Goal: Task Accomplishment & Management: Use online tool/utility

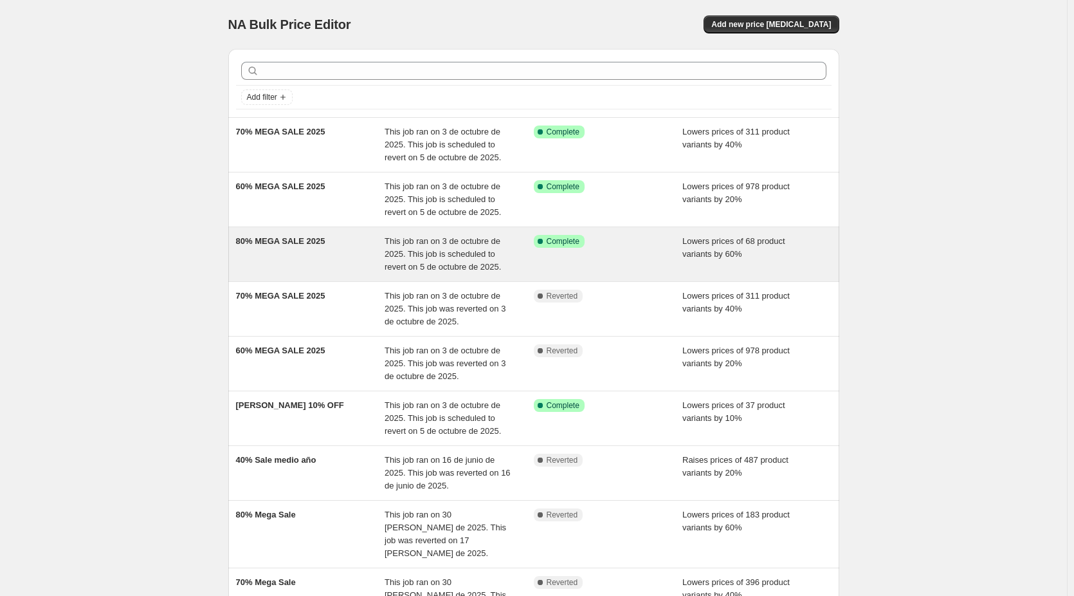
click at [302, 240] on span "80% MEGA SALE 2025" at bounding box center [280, 241] width 89 height 10
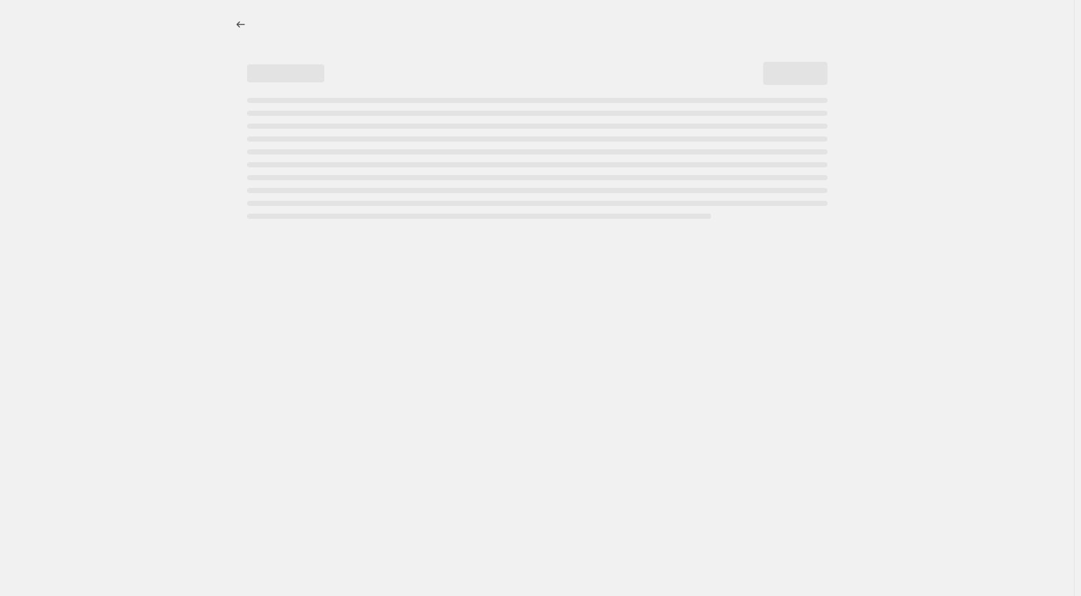
select select "percentage"
select select "no_change"
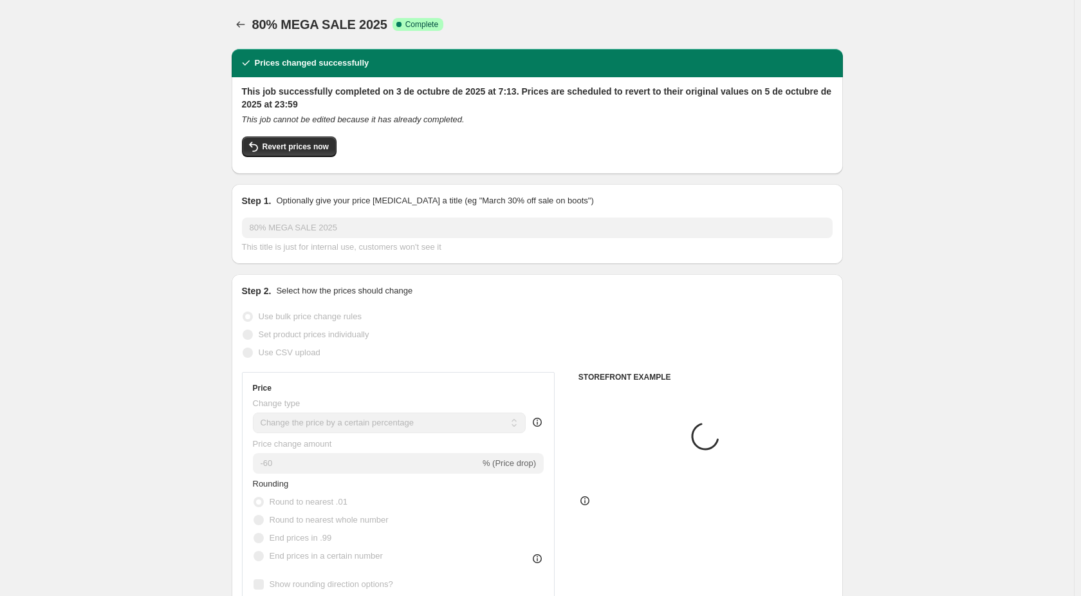
select select "collection"
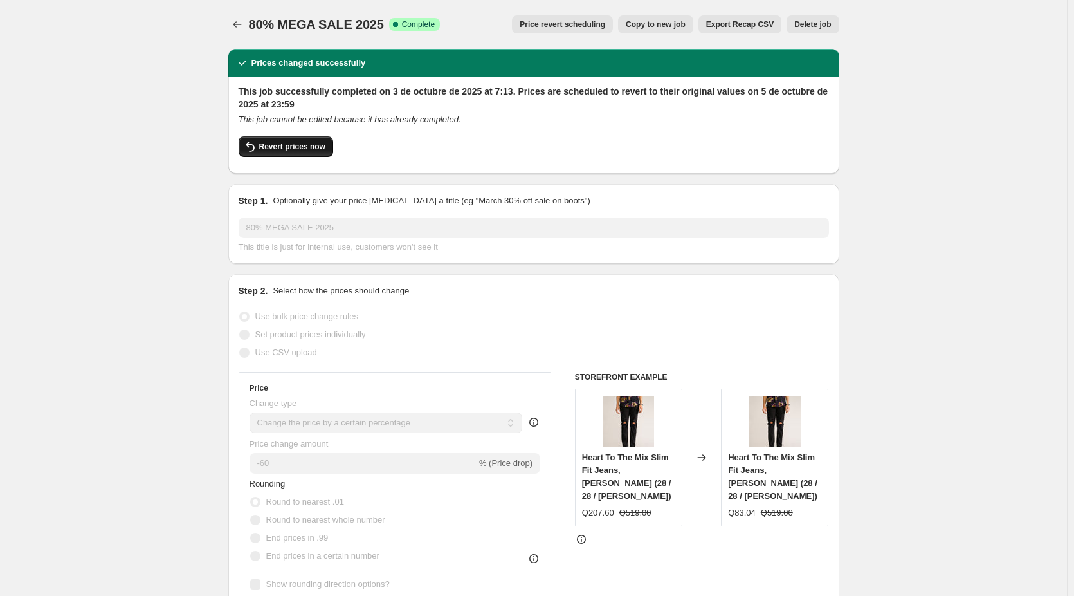
click at [306, 153] on button "Revert prices now" at bounding box center [286, 146] width 95 height 21
checkbox input "false"
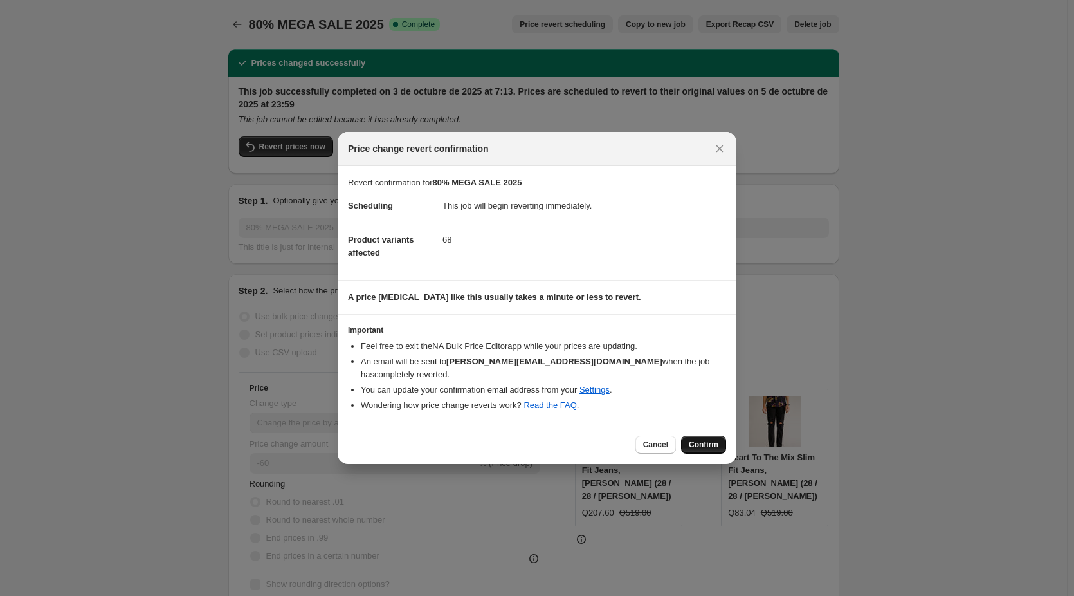
click at [705, 439] on span "Confirm" at bounding box center [704, 444] width 30 height 10
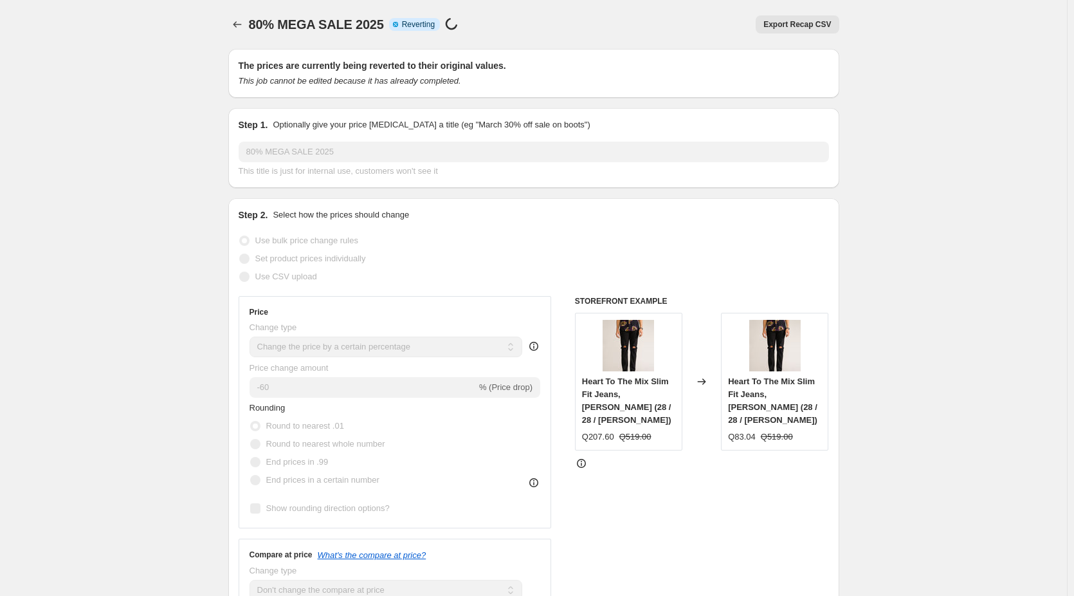
click at [333, 32] on span "80% MEGA SALE 2025" at bounding box center [316, 24] width 135 height 14
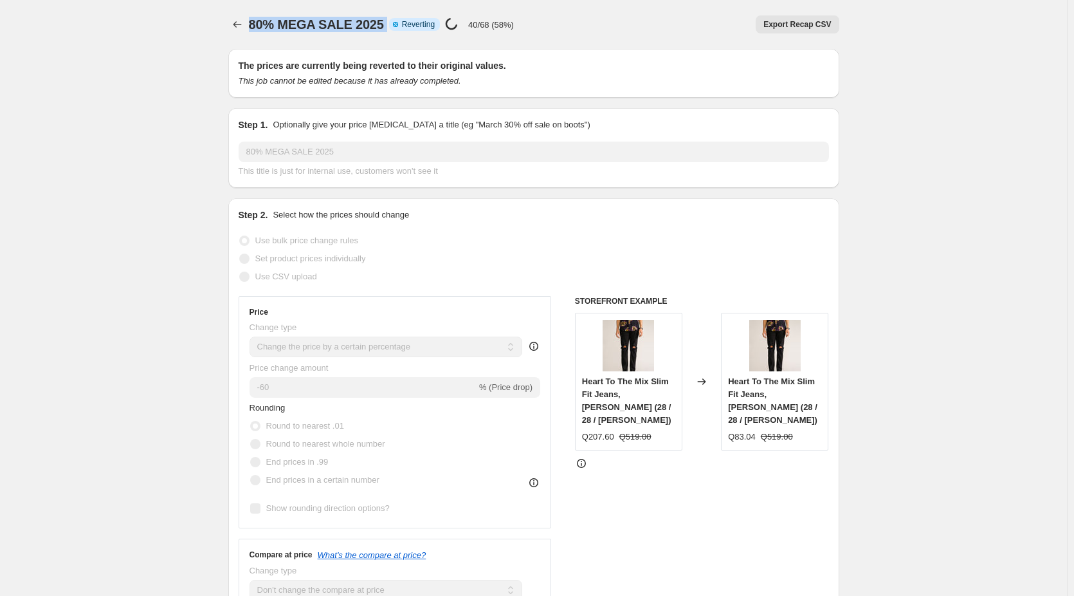
click at [333, 32] on span "80% MEGA SALE 2025" at bounding box center [316, 24] width 135 height 14
select select "percentage"
select select "no_change"
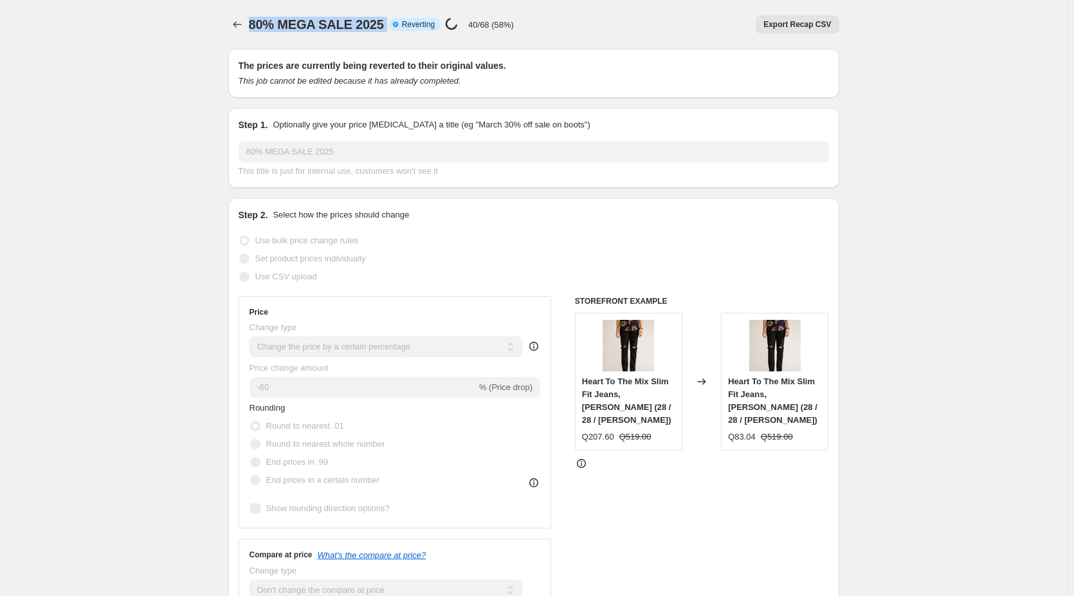
select select "collection"
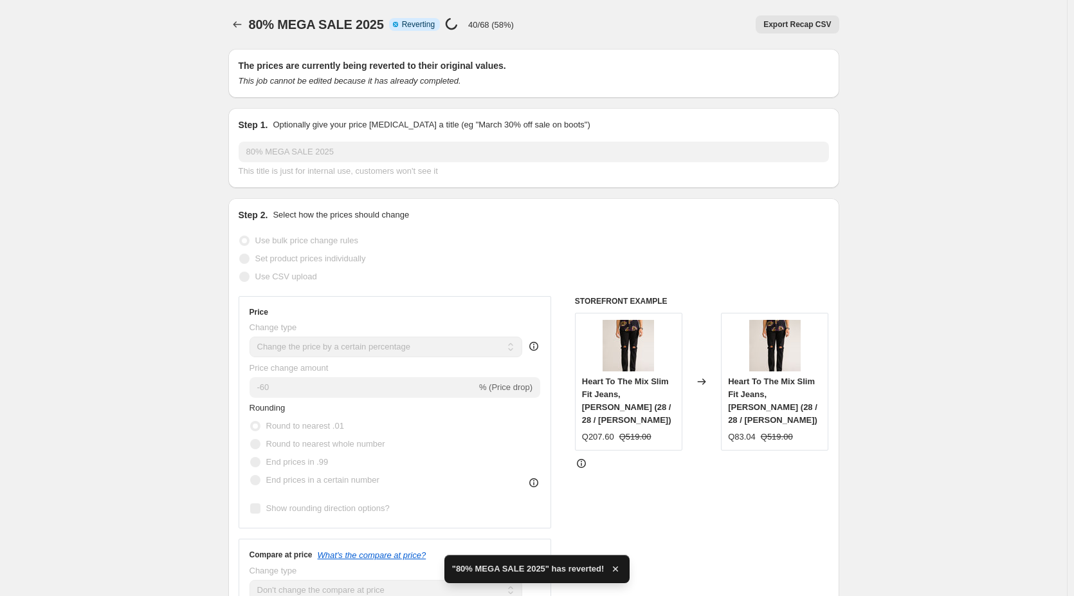
checkbox input "true"
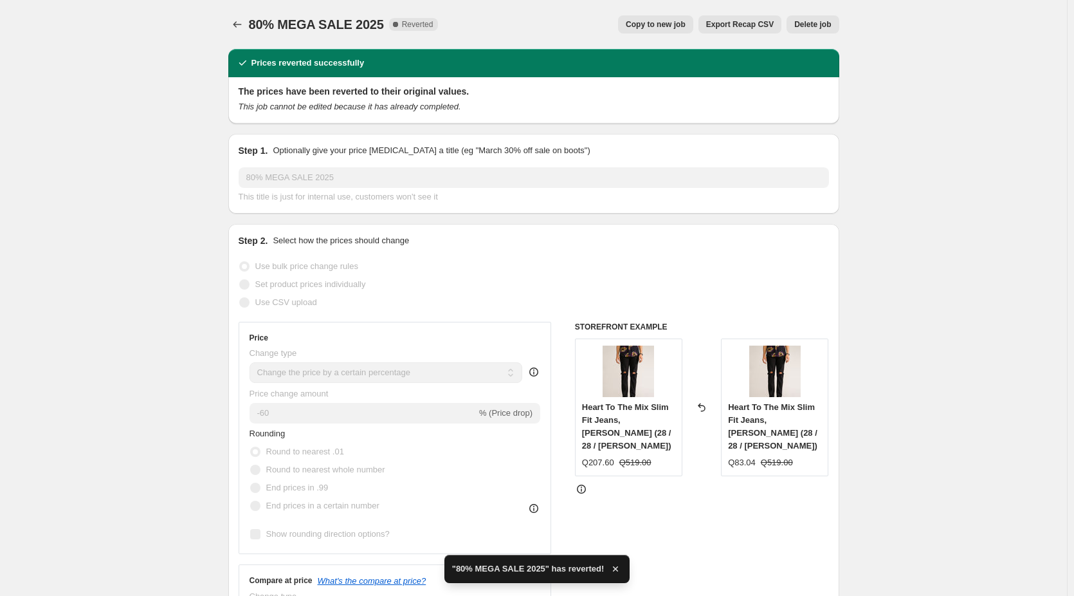
click at [543, 32] on div "Copy to new job Export Recap CSV Delete job" at bounding box center [643, 24] width 390 height 18
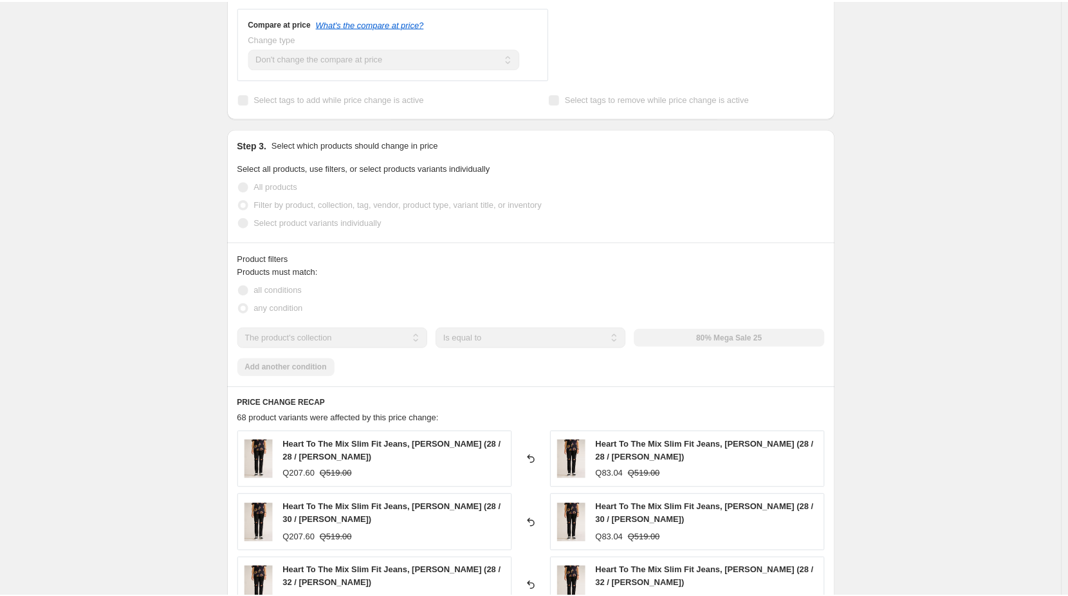
scroll to position [643, 0]
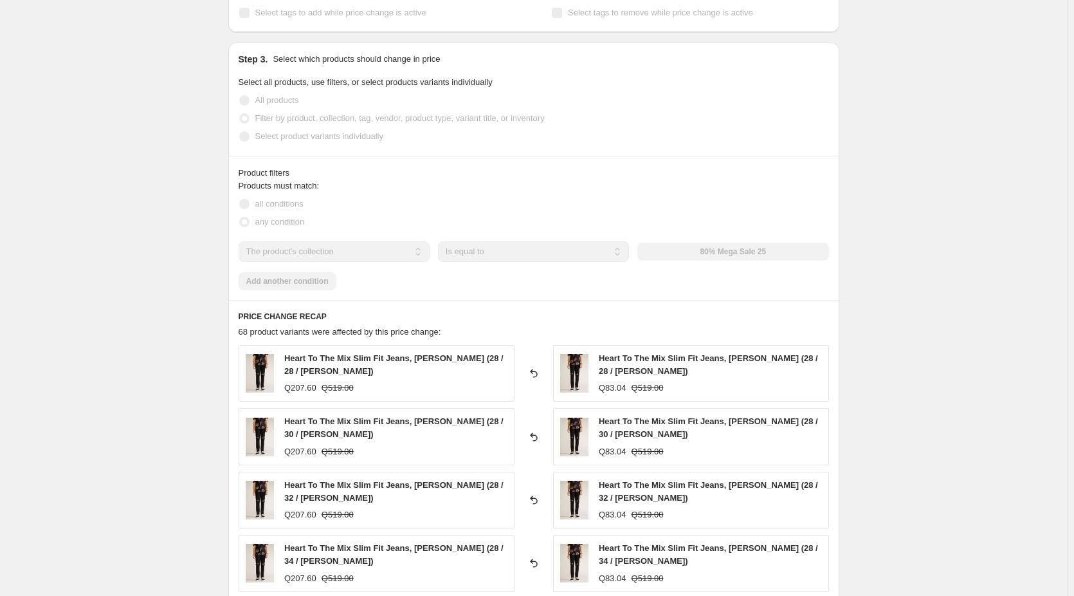
click at [66, 142] on div "80% MEGA SALE 2025. This page is ready 80% MEGA SALE 2025 Complete Reverted Cop…" at bounding box center [533, 221] width 1067 height 1728
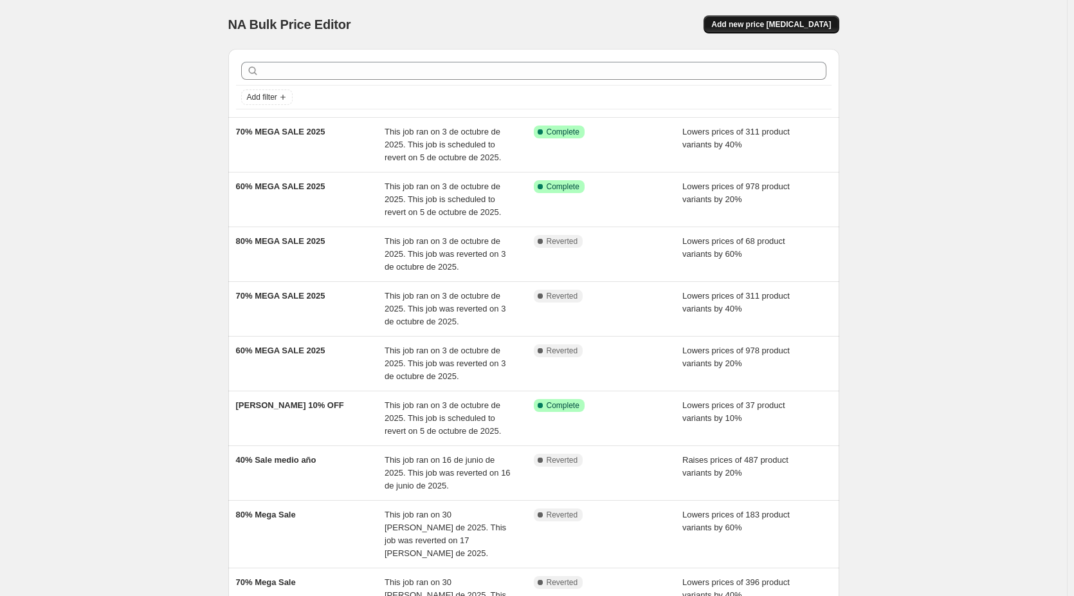
click at [777, 20] on span "Add new price [MEDICAL_DATA]" at bounding box center [771, 24] width 120 height 10
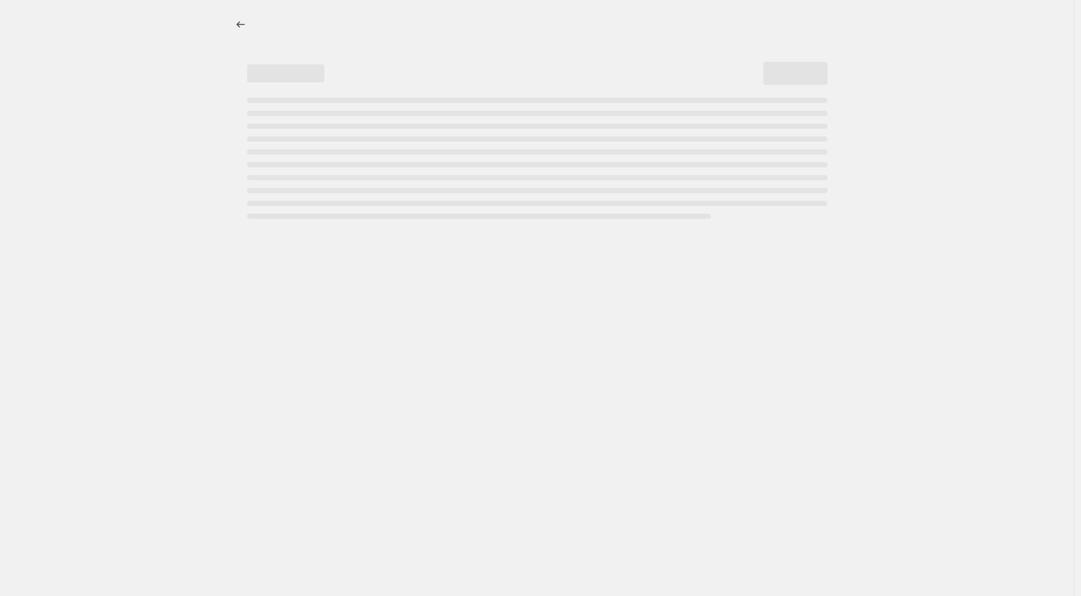
select select "percentage"
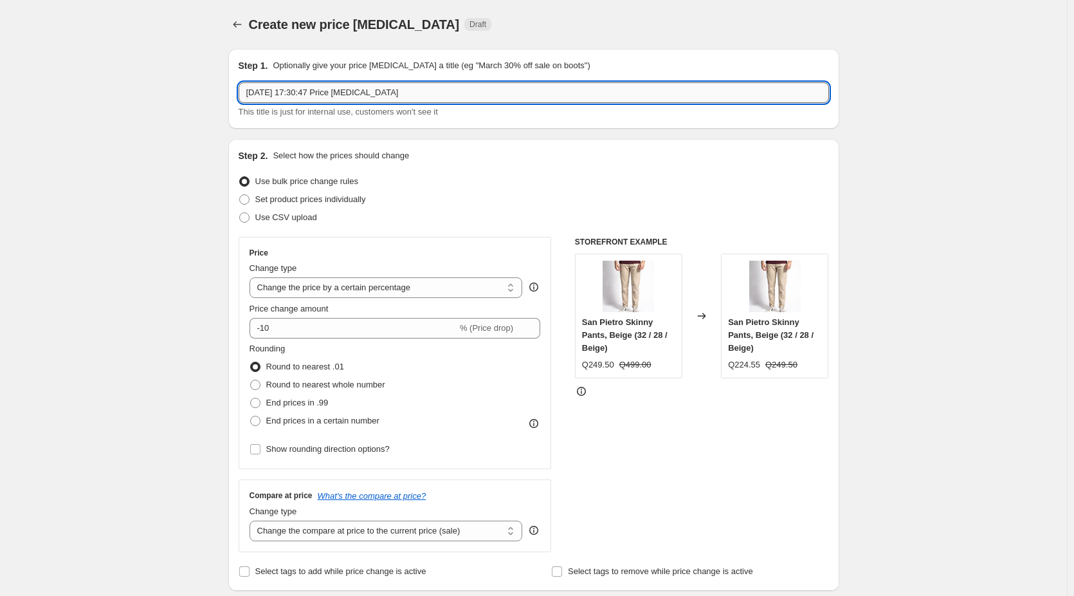
click at [356, 87] on input "[DATE] 17:30:47 Price [MEDICAL_DATA]" at bounding box center [534, 92] width 591 height 21
click at [255, 23] on span "Create new price [MEDICAL_DATA]" at bounding box center [354, 24] width 211 height 14
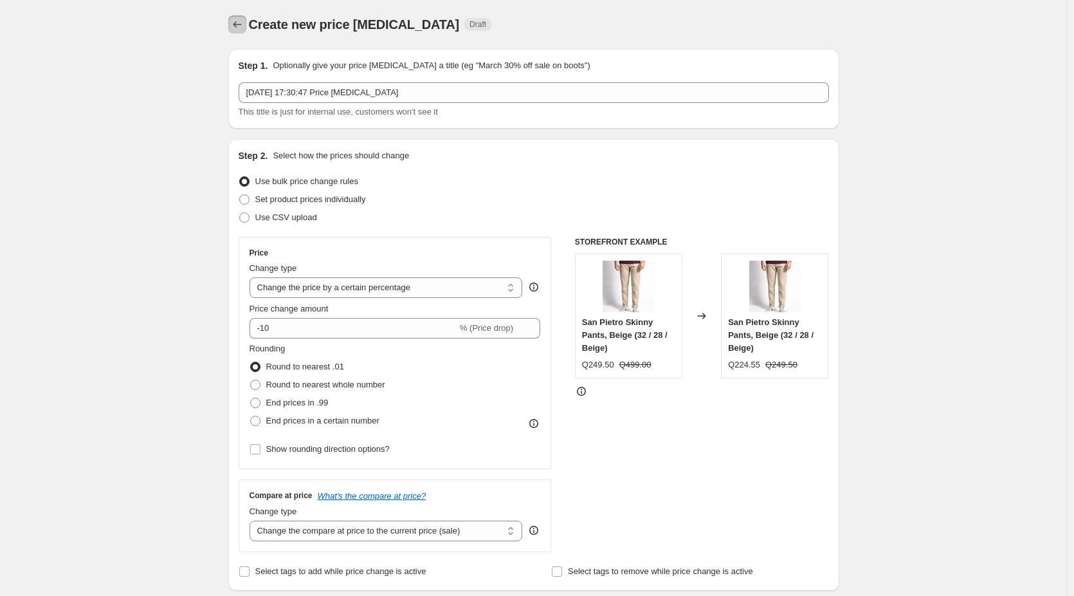
click at [246, 28] on button "Price change jobs" at bounding box center [237, 24] width 18 height 18
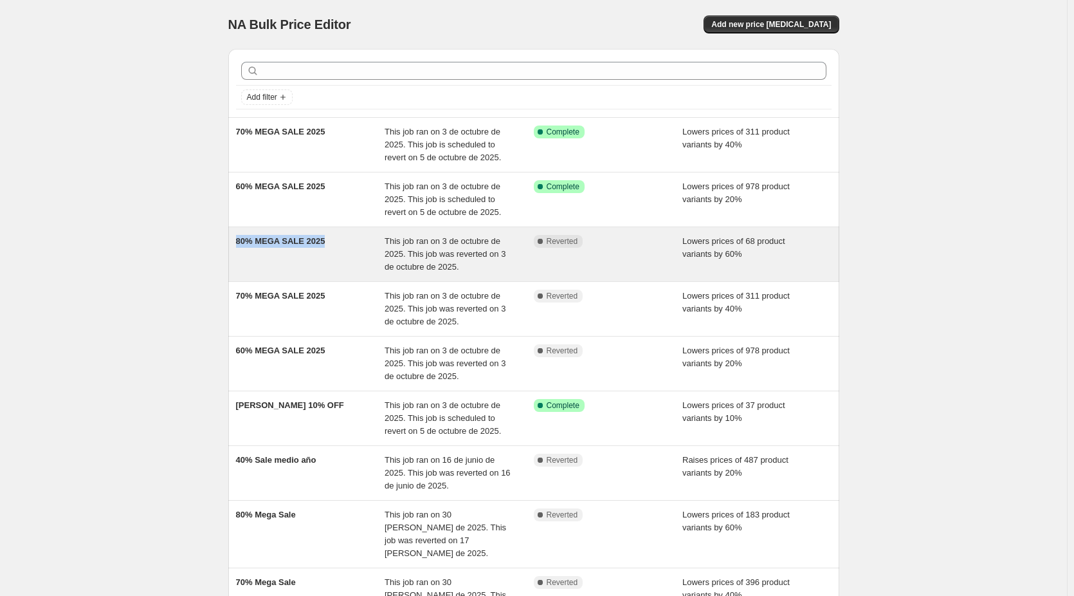
copy span "80% MEGA SALE 2025"
drag, startPoint x: 344, startPoint y: 250, endPoint x: 239, endPoint y: 248, distance: 104.9
click at [239, 248] on div "80% MEGA SALE 2025" at bounding box center [310, 254] width 149 height 39
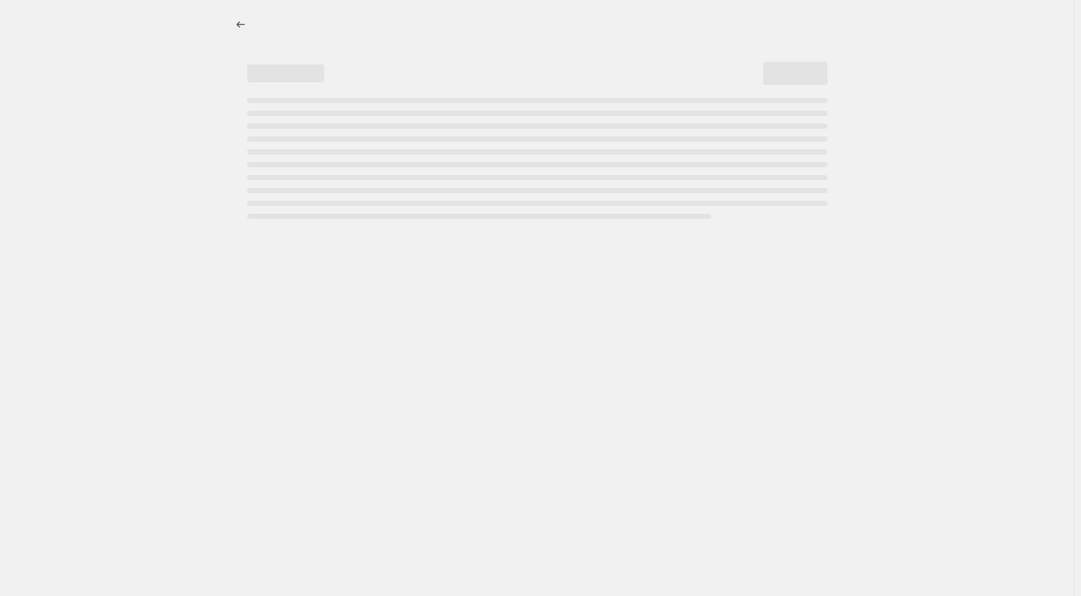
select select "percentage"
select select "no_change"
select select "collection"
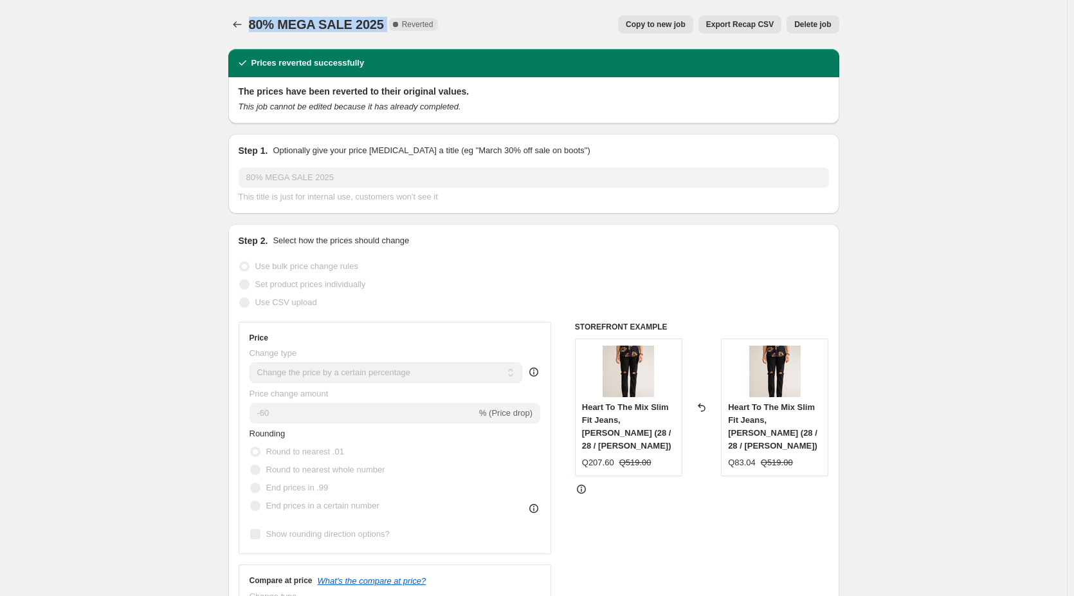
drag, startPoint x: 386, startPoint y: 29, endPoint x: 255, endPoint y: 35, distance: 131.4
click at [255, 35] on div "80% MEGA SALE 2025. This page is ready 80% MEGA SALE 2025 Complete Reverted Cop…" at bounding box center [533, 24] width 611 height 49
copy div "80% MEGA SALE 2025 Complete"
click at [236, 26] on icon "Price change jobs" at bounding box center [237, 24] width 13 height 13
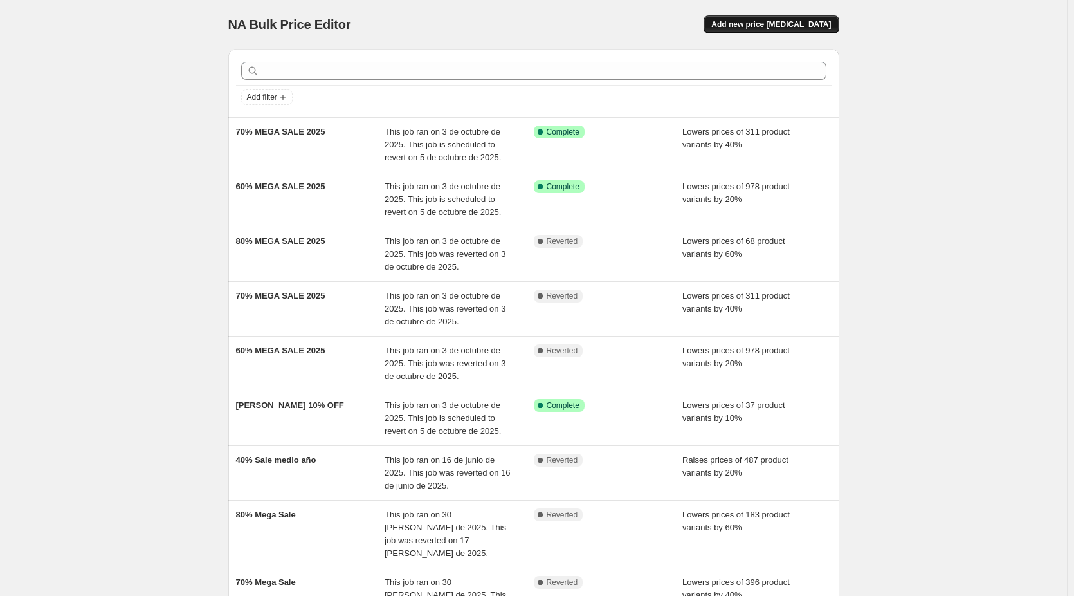
click at [803, 26] on span "Add new price [MEDICAL_DATA]" at bounding box center [771, 24] width 120 height 10
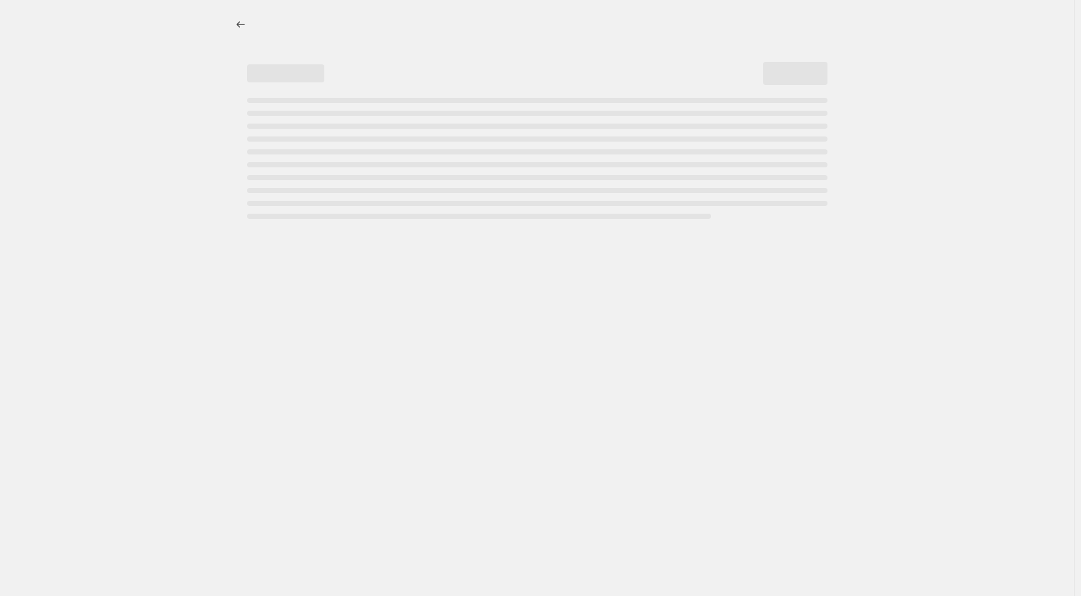
select select "percentage"
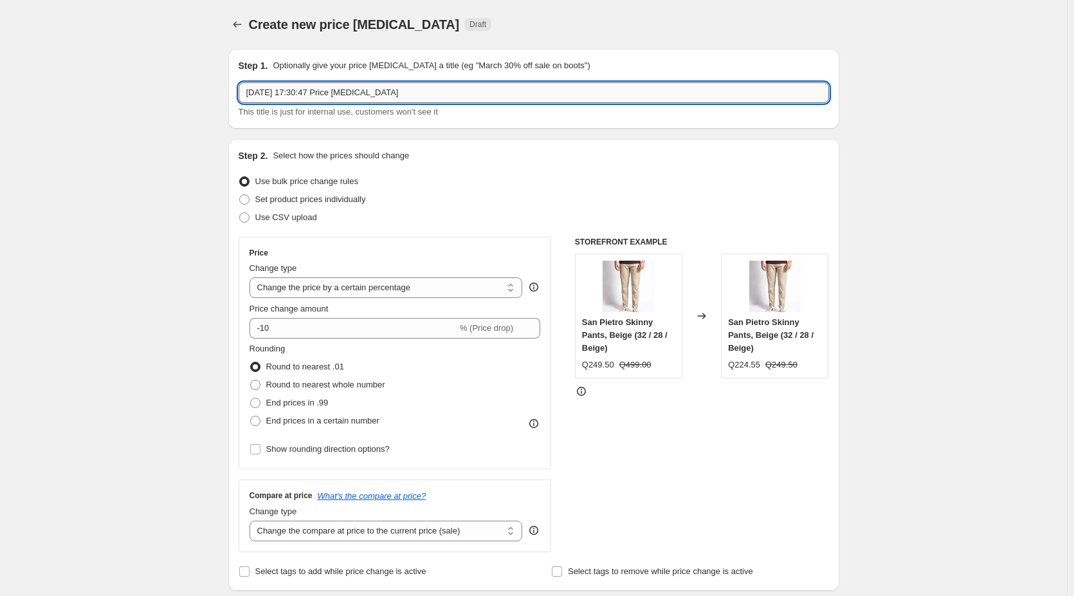
click at [374, 87] on input "[DATE] 17:30:47 Price [MEDICAL_DATA]" at bounding box center [534, 92] width 591 height 21
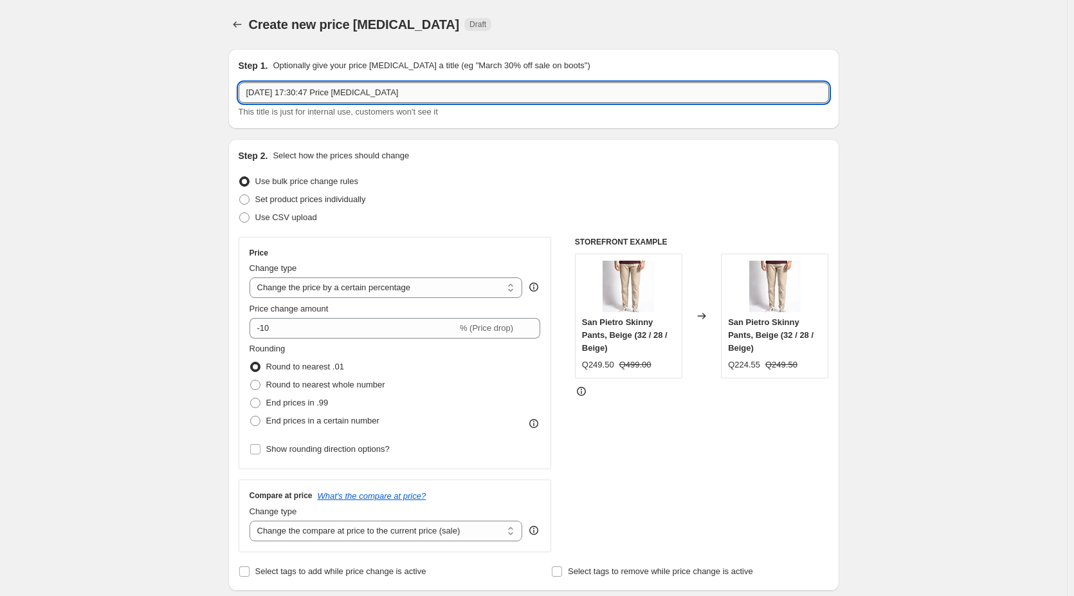
paste input "80% MEGA SALE 2025 Complete"
type input "80% MEGA SALE 2025 Complete"
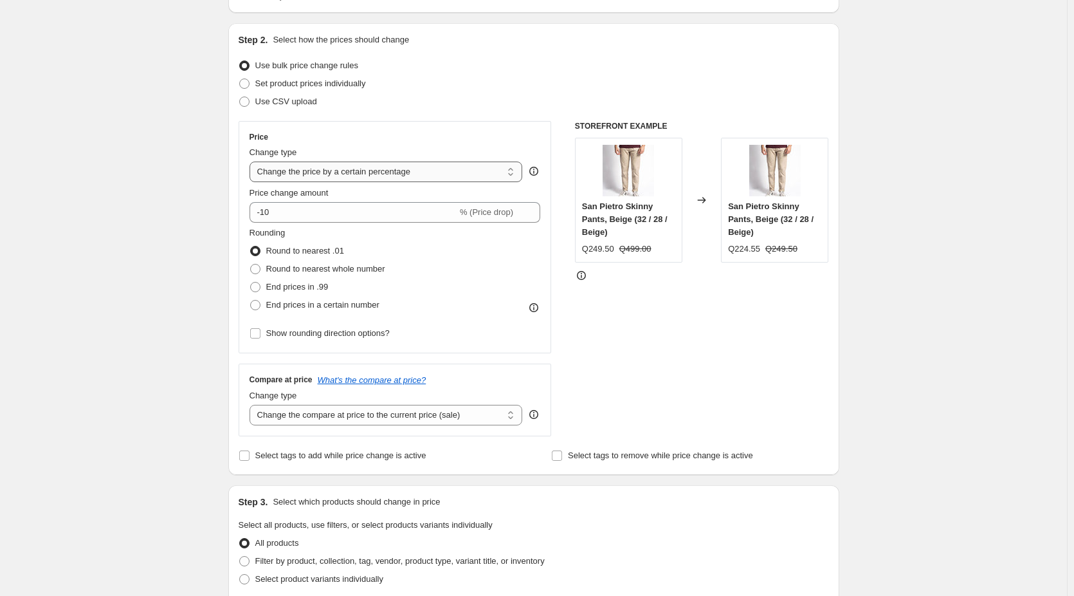
scroll to position [129, 0]
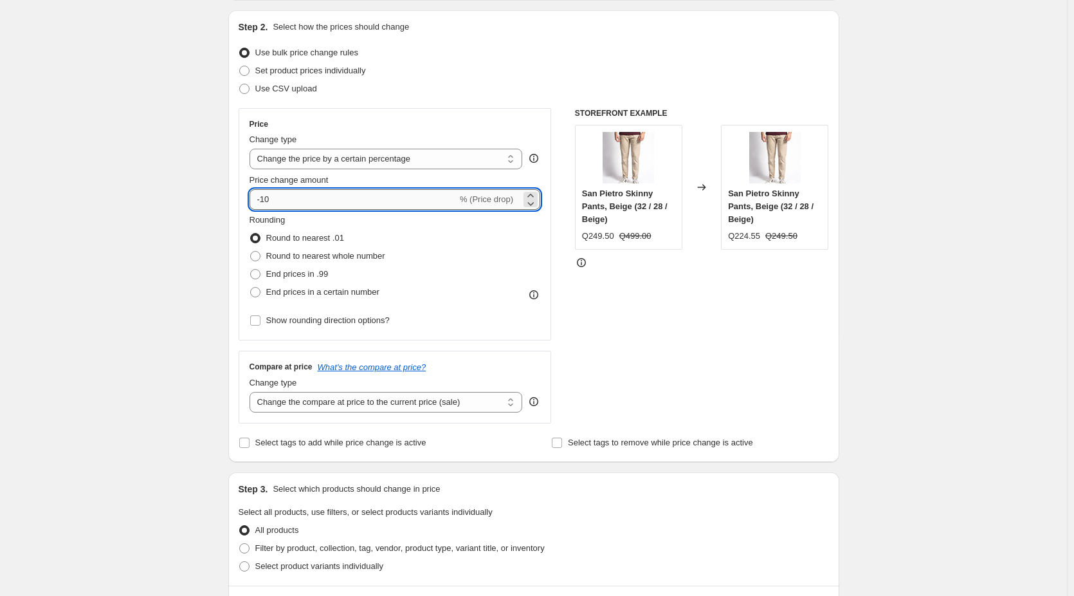
click at [351, 203] on input "-10" at bounding box center [354, 199] width 208 height 21
type input "-1"
type input "6"
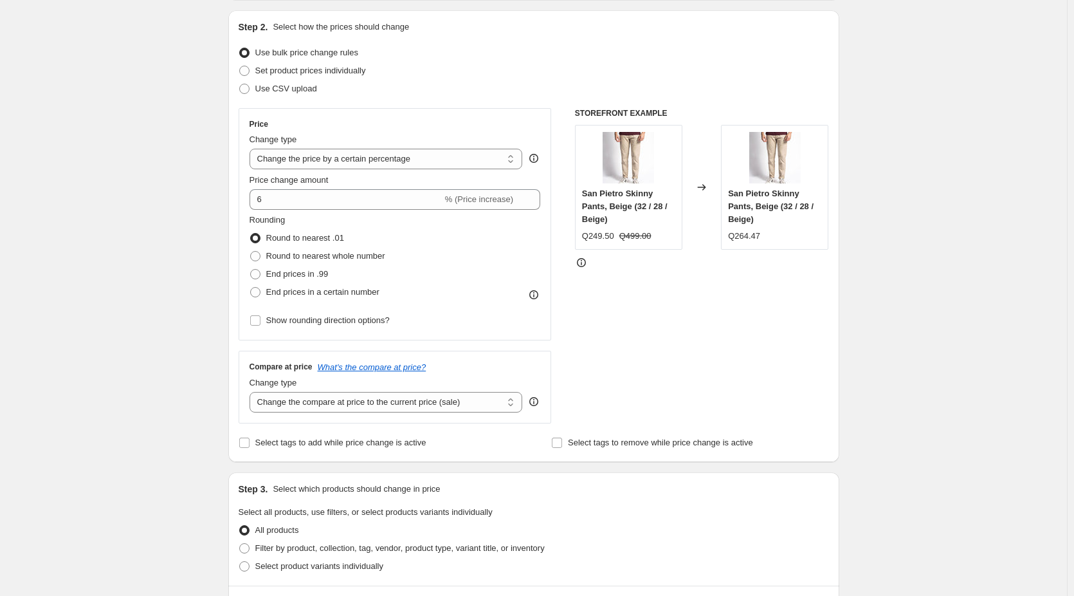
click at [168, 51] on div "Create new price [MEDICAL_DATA]. This page is ready Create new price [MEDICAL_D…" at bounding box center [533, 514] width 1067 height 1286
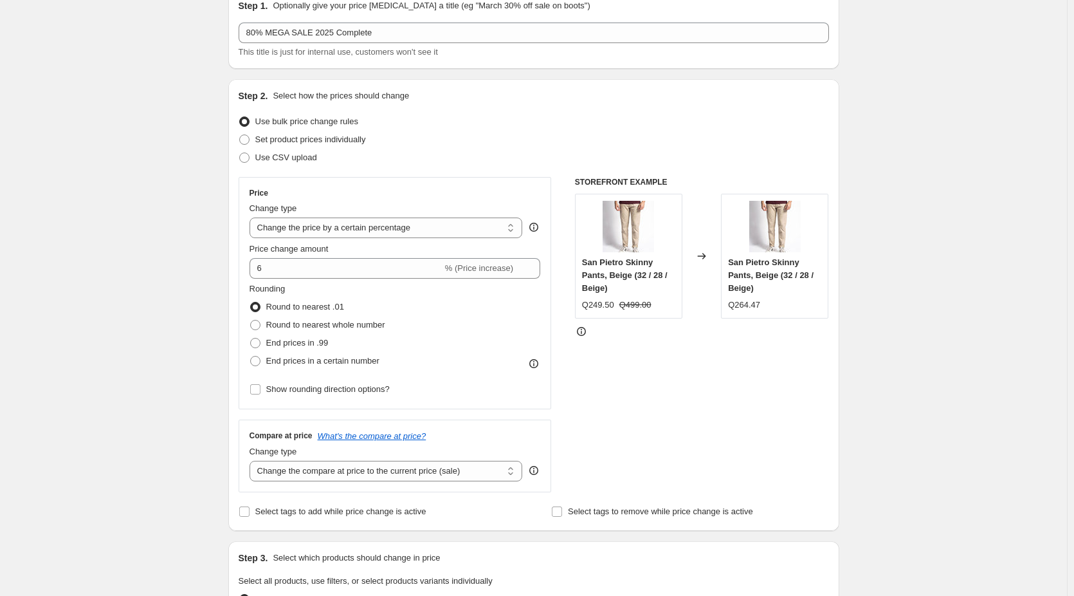
scroll to position [0, 0]
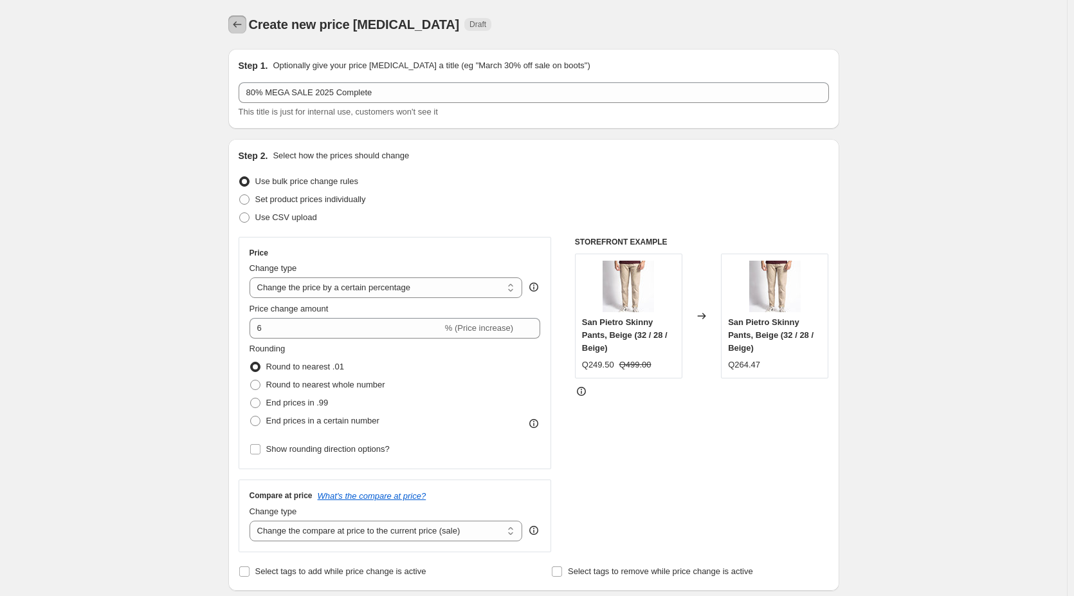
click at [244, 26] on icon "Price change jobs" at bounding box center [237, 24] width 13 height 13
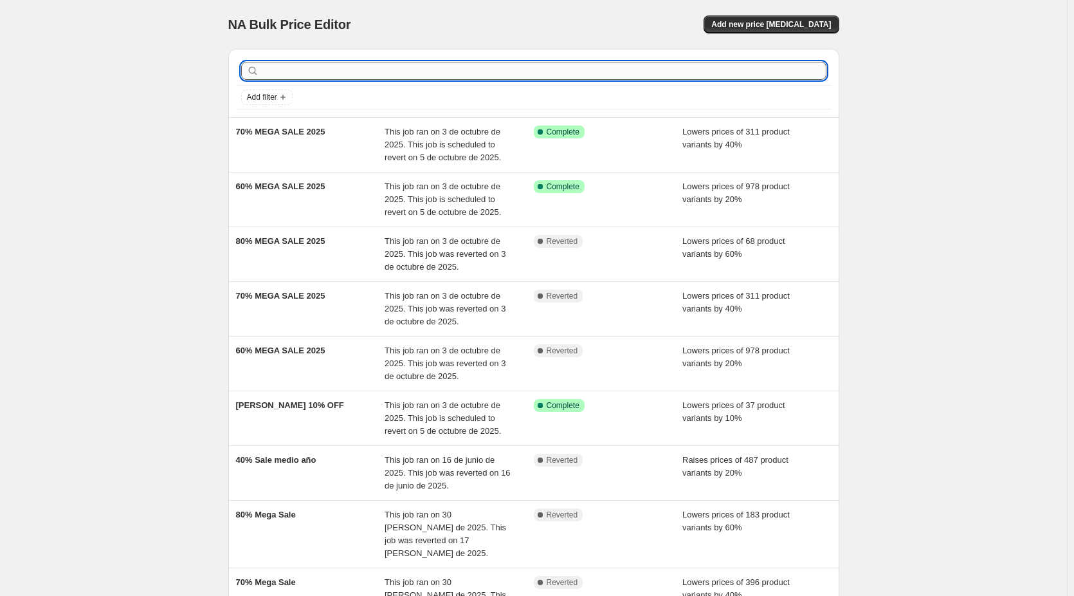
click at [493, 73] on input "text" at bounding box center [544, 71] width 565 height 18
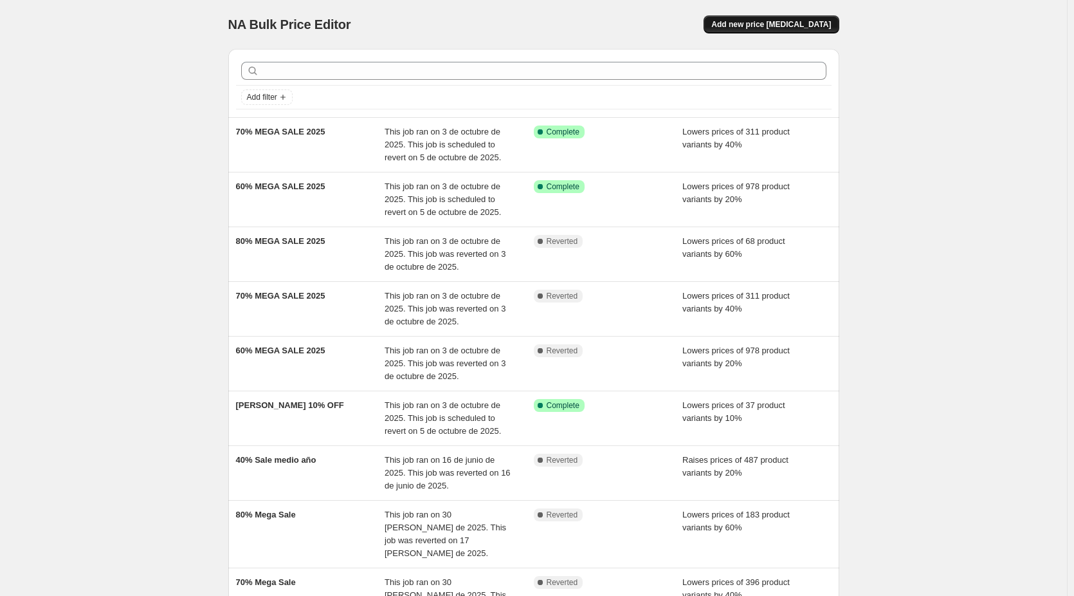
click at [767, 16] on button "Add new price [MEDICAL_DATA]" at bounding box center [771, 24] width 135 height 18
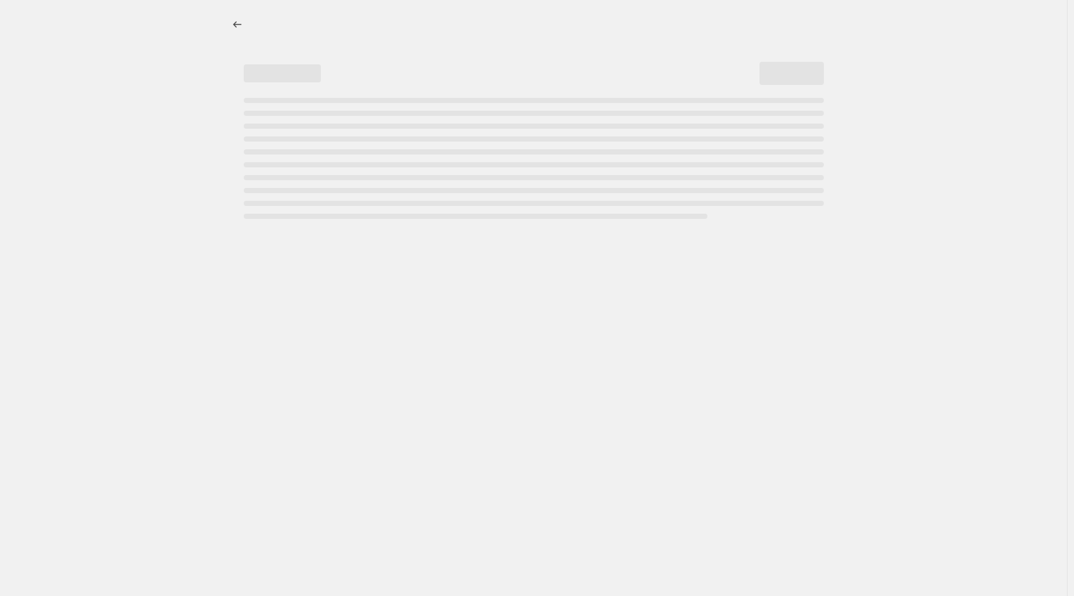
select select "percentage"
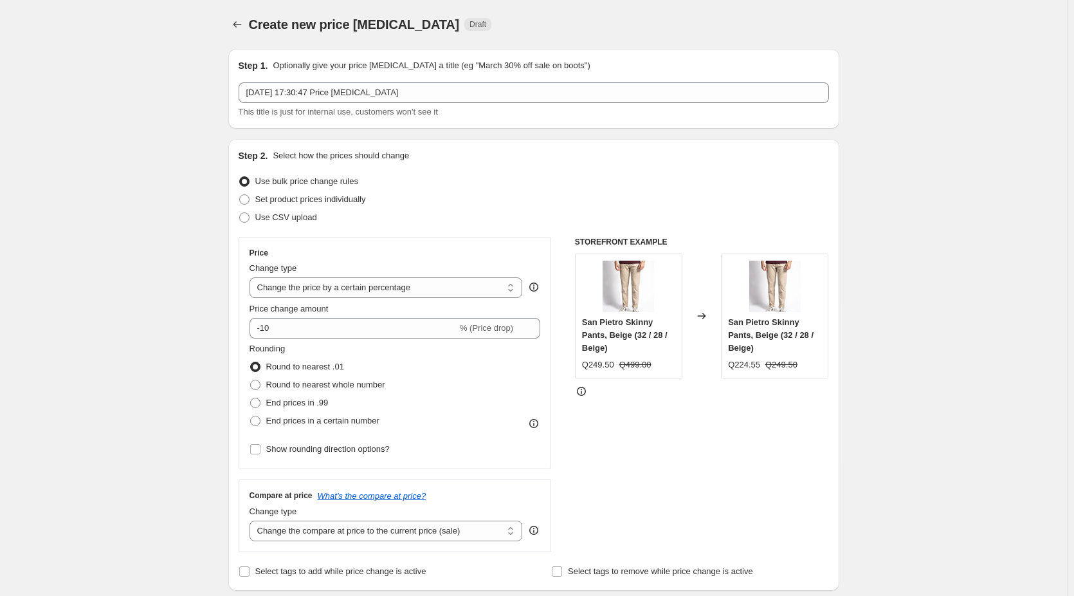
click at [385, 82] on div "Step 1. Optionally give your price [MEDICAL_DATA] a title (eg "March 30% off sa…" at bounding box center [534, 88] width 591 height 59
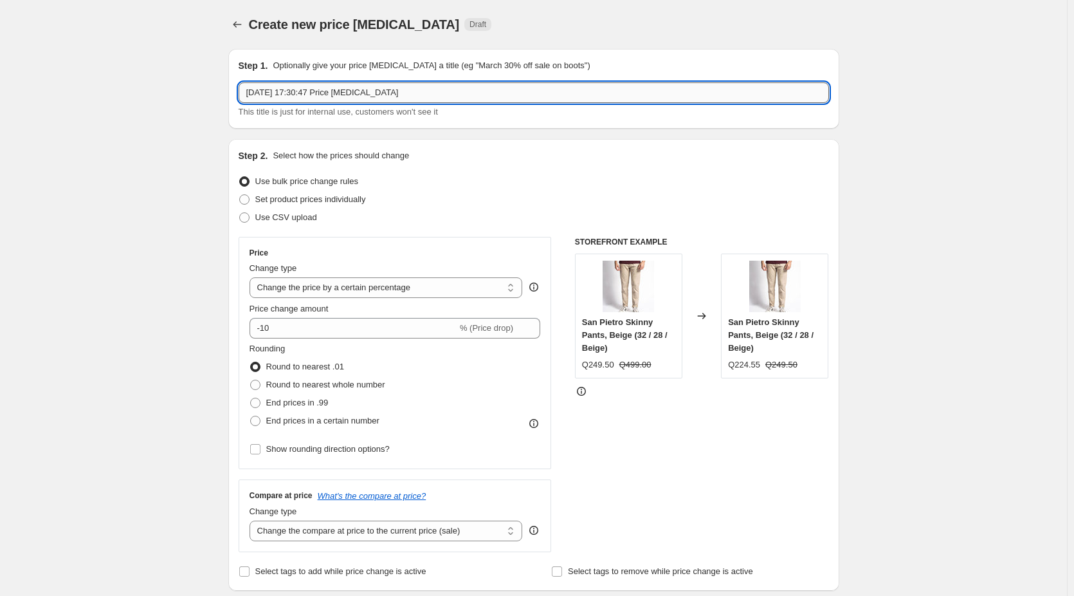
click at [412, 89] on input "[DATE] 17:30:47 Price [MEDICAL_DATA]" at bounding box center [534, 92] width 591 height 21
paste input "80% MEGA SALE 2025 Complete"
type input "80% MEGA SALE 2025 Complete"
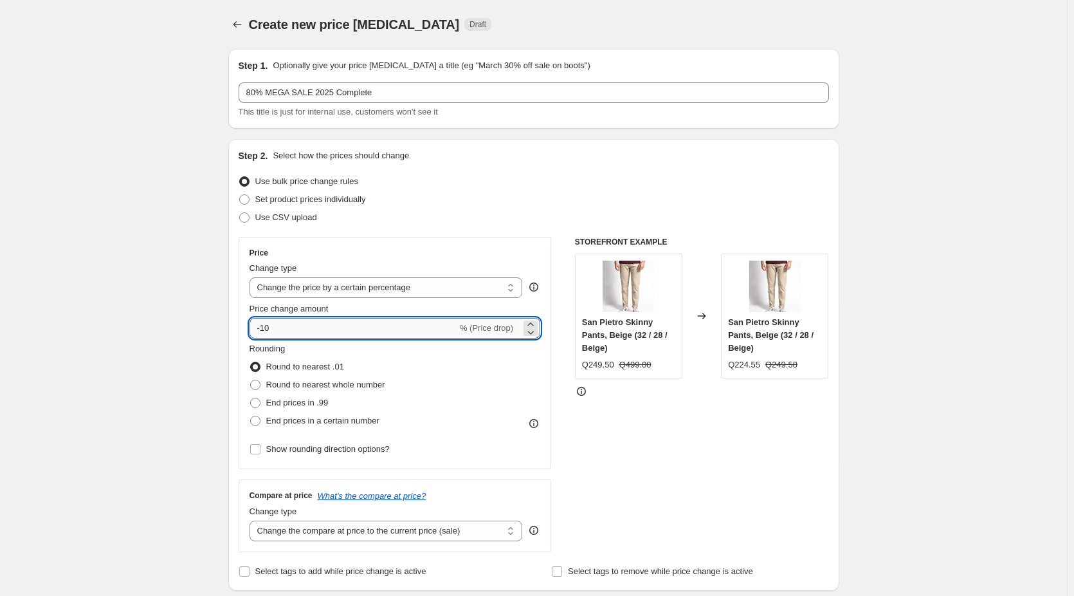
click at [293, 319] on input "-10" at bounding box center [354, 328] width 208 height 21
type input "-1"
type input "-60"
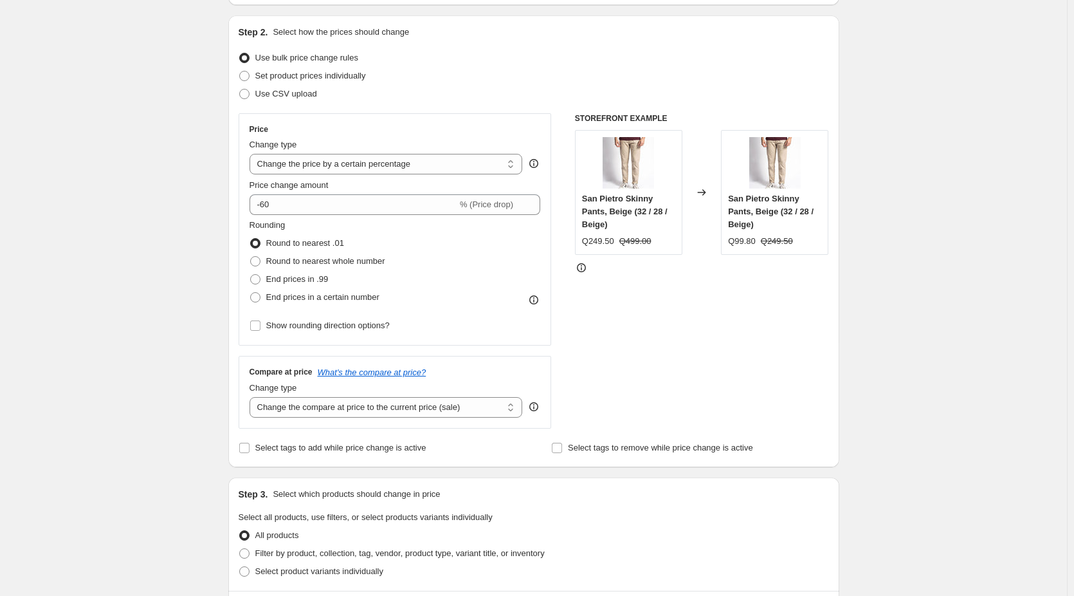
scroll to position [129, 0]
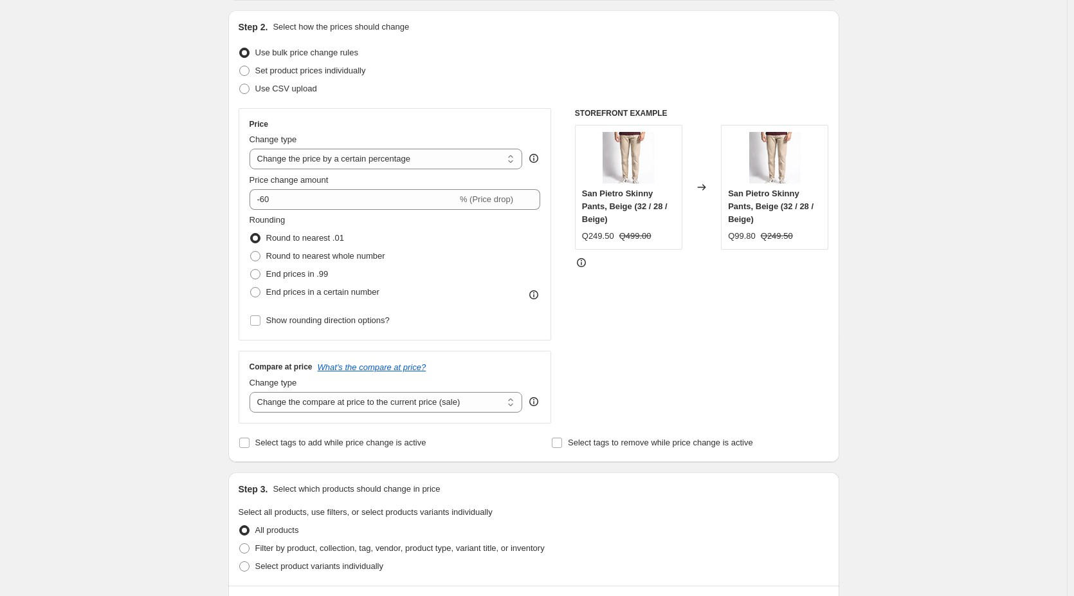
click at [157, 335] on div "Create new price [MEDICAL_DATA]. This page is ready Create new price [MEDICAL_D…" at bounding box center [533, 514] width 1067 height 1286
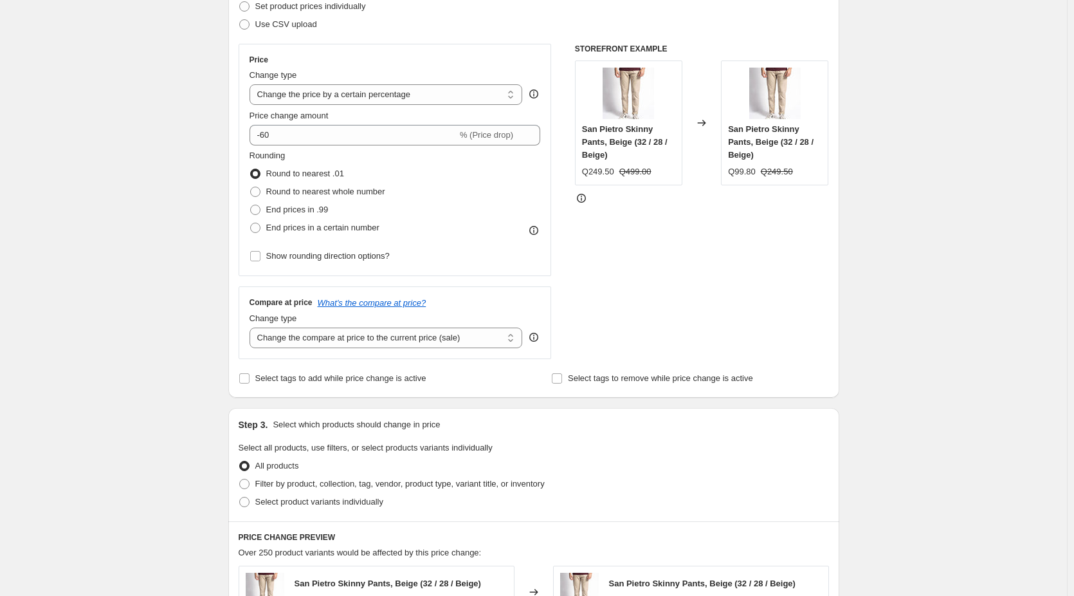
click at [161, 270] on div "Create new price [MEDICAL_DATA]. This page is ready Create new price [MEDICAL_D…" at bounding box center [533, 450] width 1067 height 1286
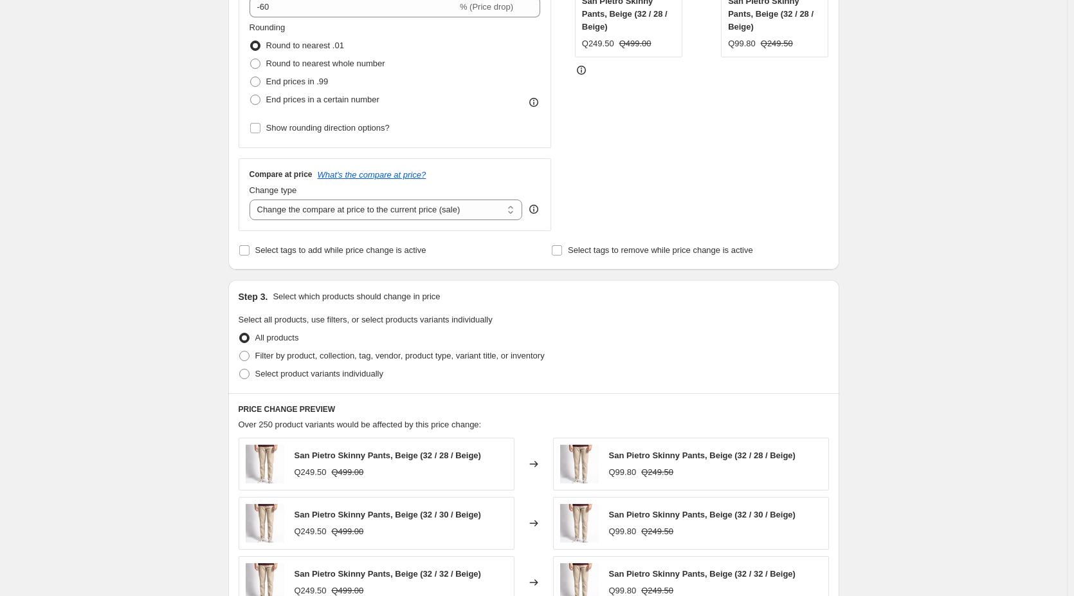
scroll to position [322, 0]
click at [373, 212] on select "Change the compare at price to the current price (sale) Change the compare at p…" at bounding box center [386, 209] width 273 height 21
select select "no_change"
click at [252, 199] on select "Change the compare at price to the current price (sale) Change the compare at p…" at bounding box center [386, 209] width 273 height 21
click at [188, 253] on div "Create new price [MEDICAL_DATA]. This page is ready Create new price [MEDICAL_D…" at bounding box center [533, 321] width 1067 height 1286
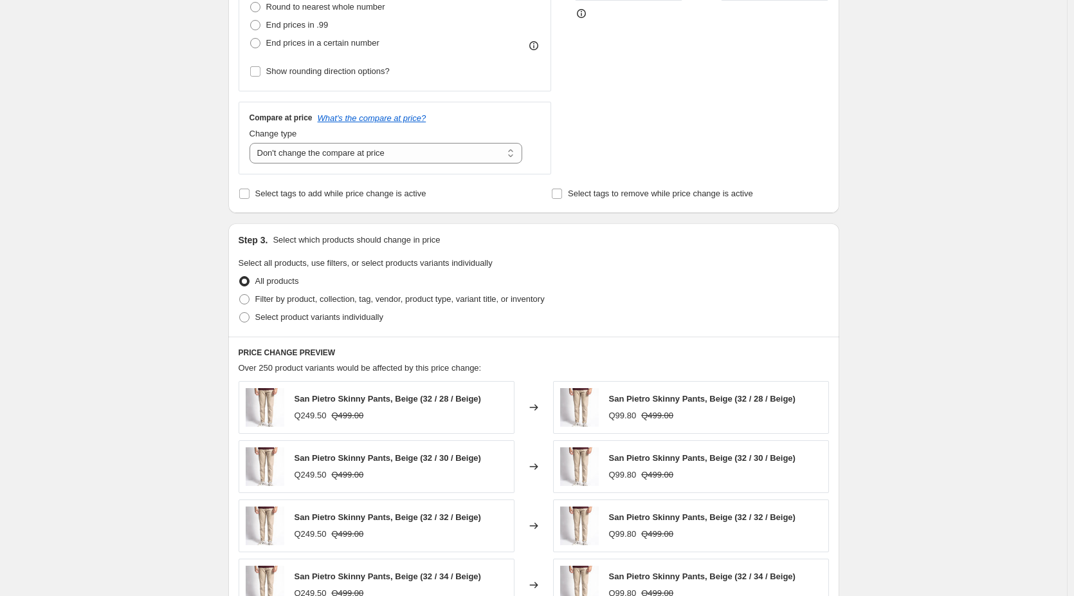
scroll to position [450, 0]
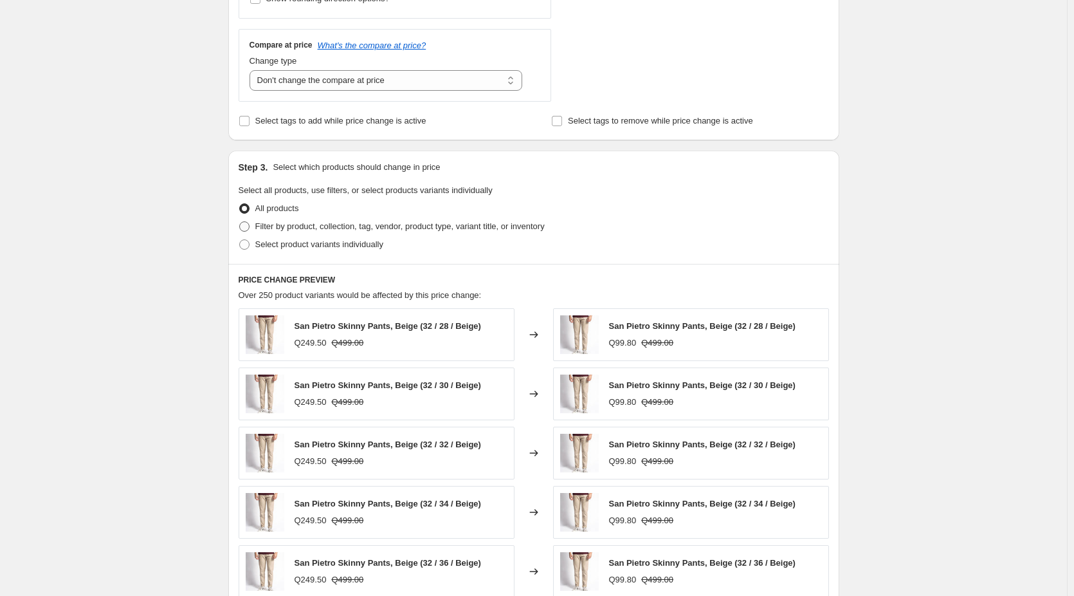
click at [276, 227] on span "Filter by product, collection, tag, vendor, product type, variant title, or inv…" at bounding box center [399, 226] width 289 height 10
click at [240, 222] on input "Filter by product, collection, tag, vendor, product type, variant title, or inv…" at bounding box center [239, 221] width 1 height 1
radio input "true"
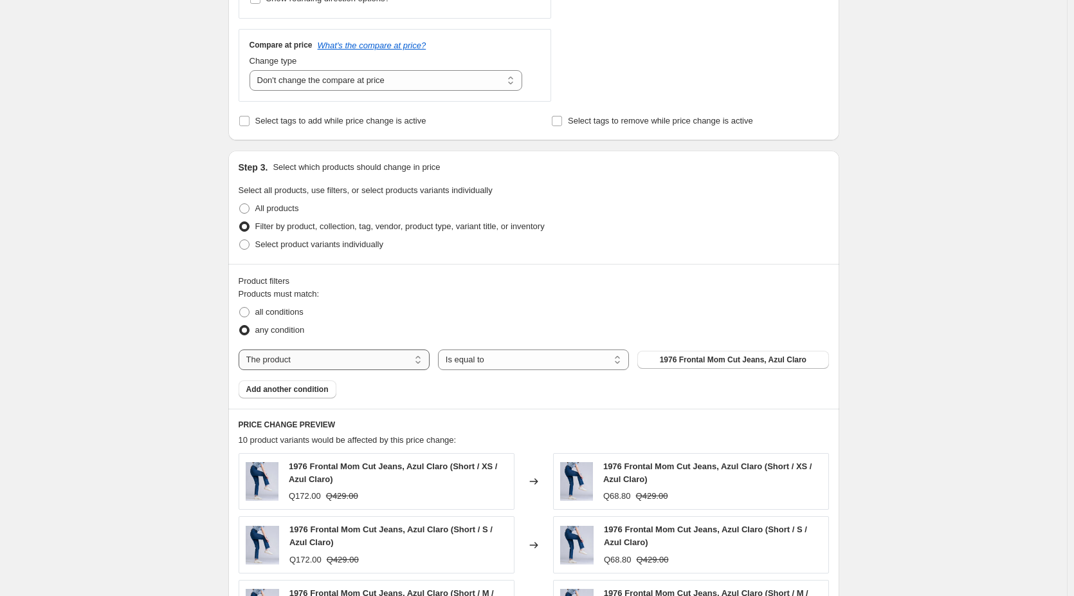
click at [314, 359] on select "The product The product's collection The product's tag The product's vendor The…" at bounding box center [334, 359] width 191 height 21
select select "collection"
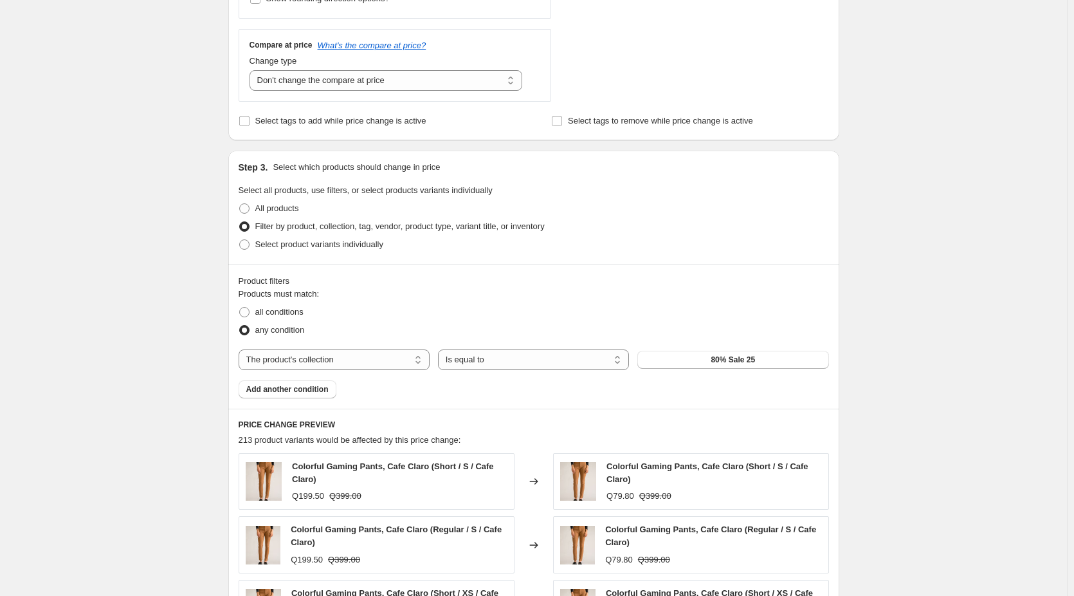
click at [758, 335] on div "any condition" at bounding box center [534, 330] width 591 height 18
click at [670, 389] on div "Products must match: all conditions any condition The product The product's col…" at bounding box center [534, 343] width 591 height 111
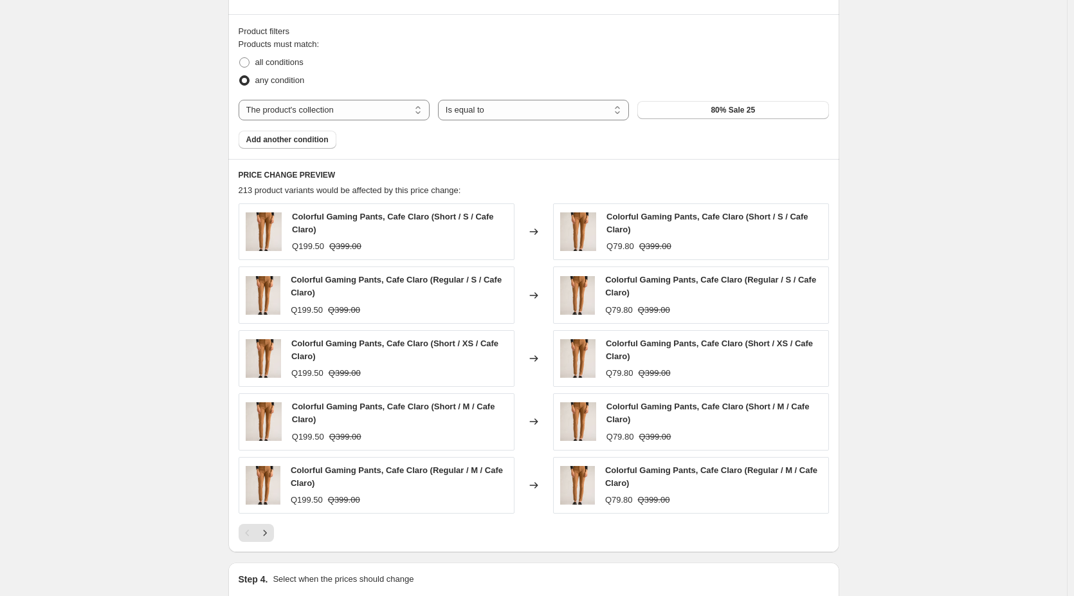
scroll to position [772, 0]
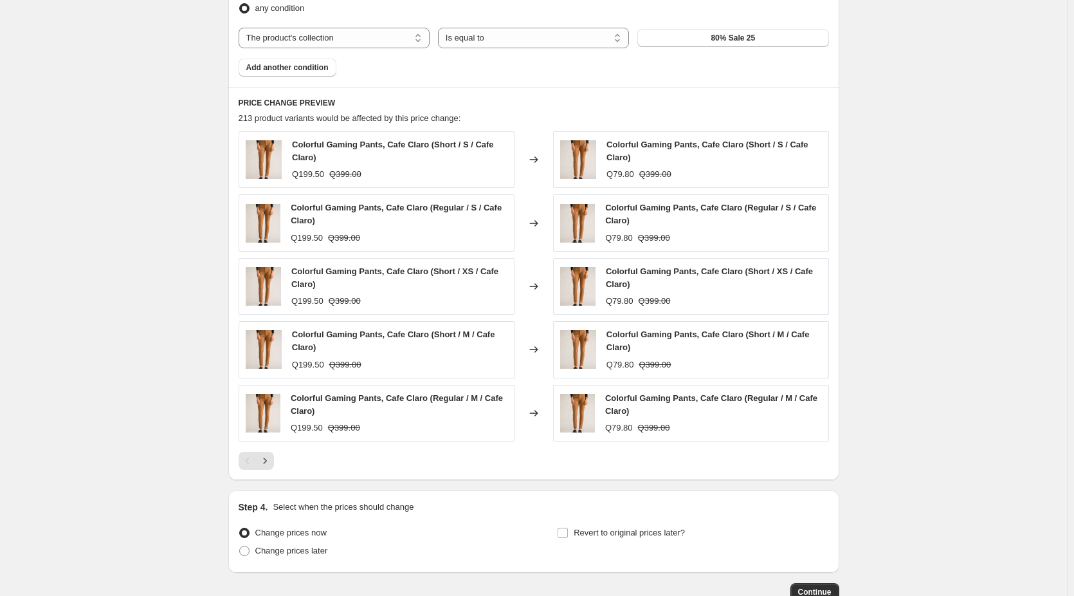
drag, startPoint x: 124, startPoint y: 472, endPoint x: 131, endPoint y: 471, distance: 7.1
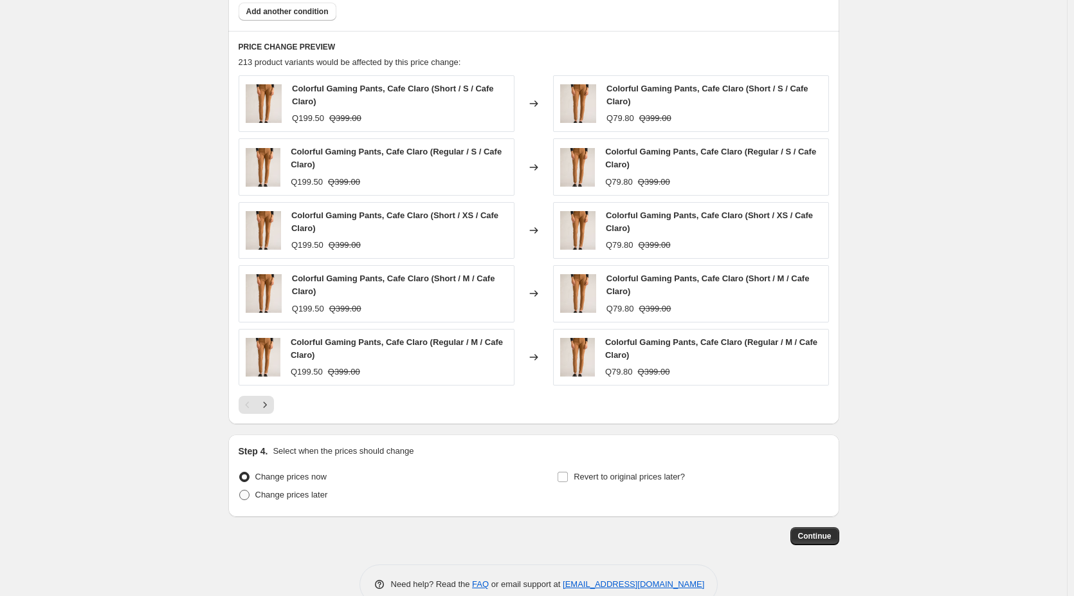
scroll to position [856, 0]
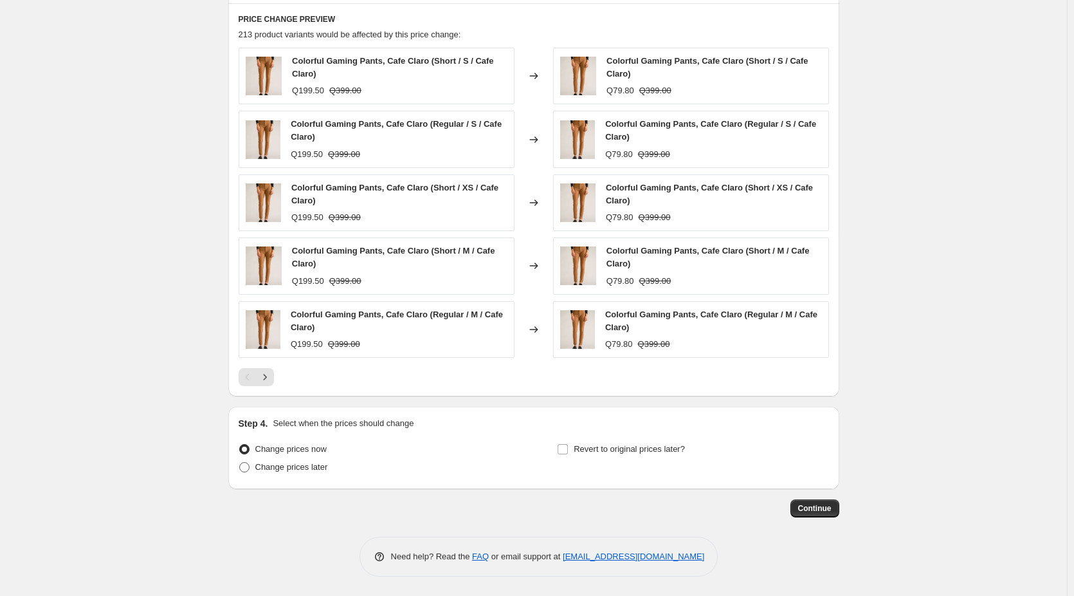
click at [298, 467] on span "Change prices later" at bounding box center [291, 467] width 73 height 10
click at [240, 463] on input "Change prices later" at bounding box center [239, 462] width 1 height 1
radio input "true"
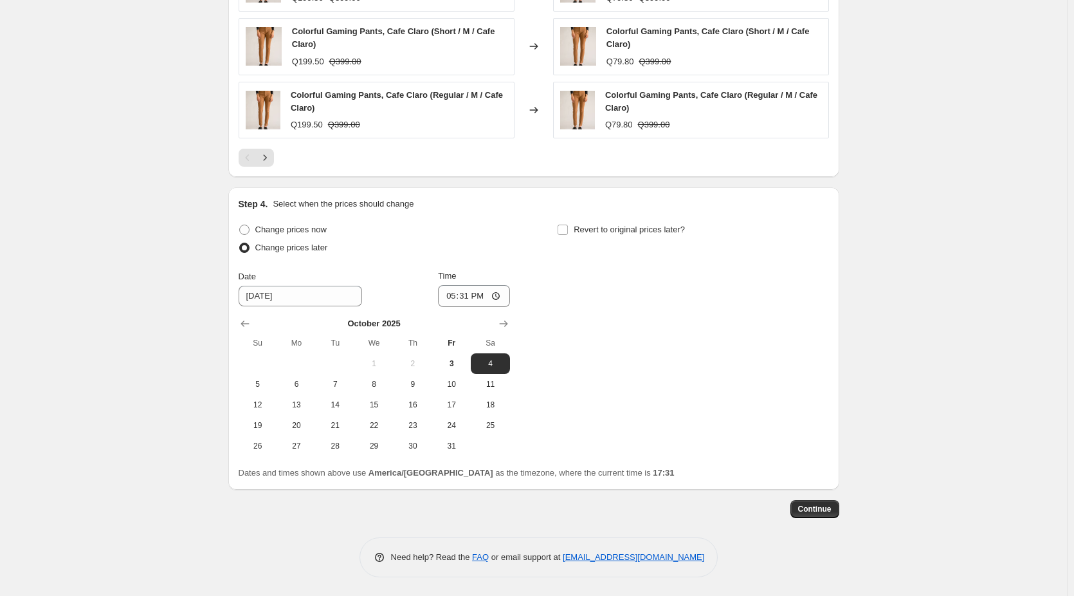
scroll to position [1076, 0]
click at [455, 367] on span "3" at bounding box center [451, 363] width 28 height 10
type input "[DATE]"
click at [490, 301] on input "17:31" at bounding box center [474, 295] width 72 height 22
click at [502, 293] on input "17:31" at bounding box center [474, 295] width 72 height 22
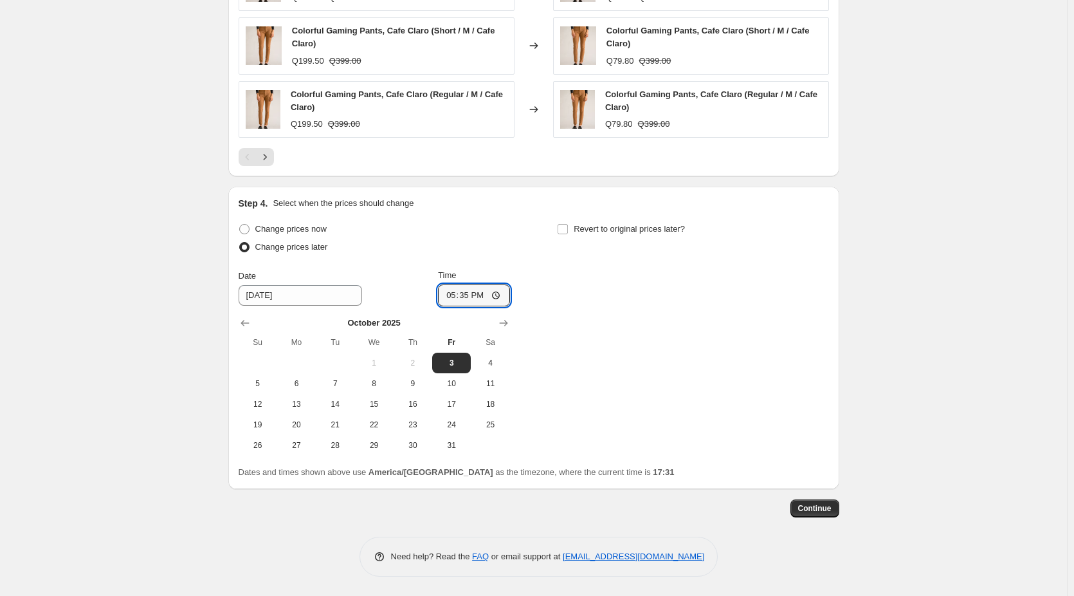
type input "17:35"
click at [550, 291] on div "Change prices now Change prices later Date [DATE] Time 17:35 [DATE] Su Mo Tu We…" at bounding box center [534, 337] width 591 height 235
click at [565, 228] on input "Revert to original prices later?" at bounding box center [563, 229] width 10 height 10
checkbox input "true"
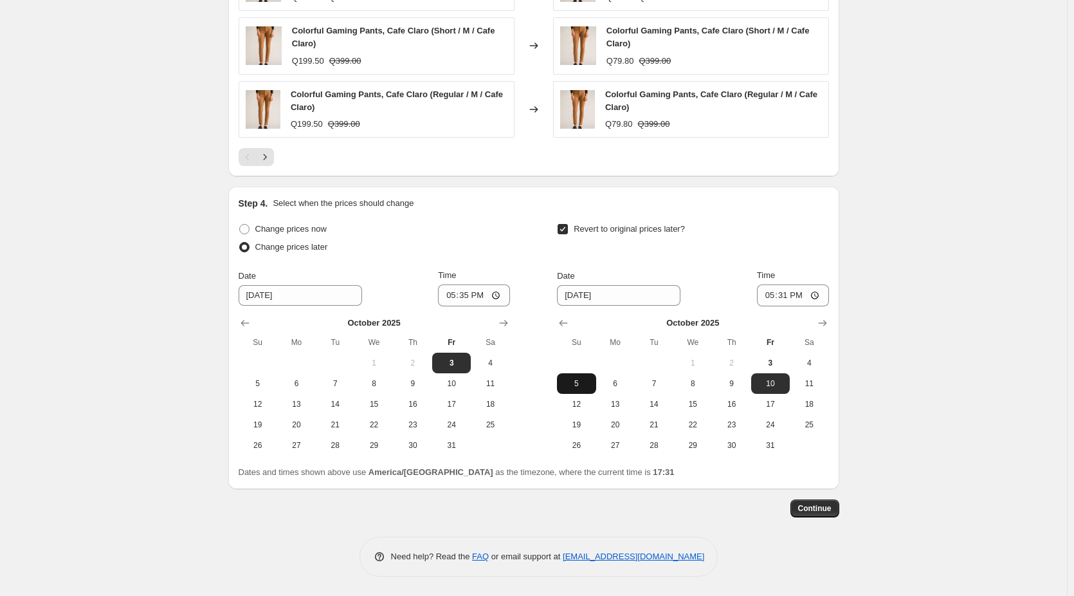
click at [586, 385] on span "5" at bounding box center [576, 383] width 28 height 10
type input "[DATE]"
click at [808, 301] on input "17:31" at bounding box center [793, 295] width 72 height 22
click at [817, 293] on input "17:31" at bounding box center [793, 295] width 72 height 22
type input "23:31"
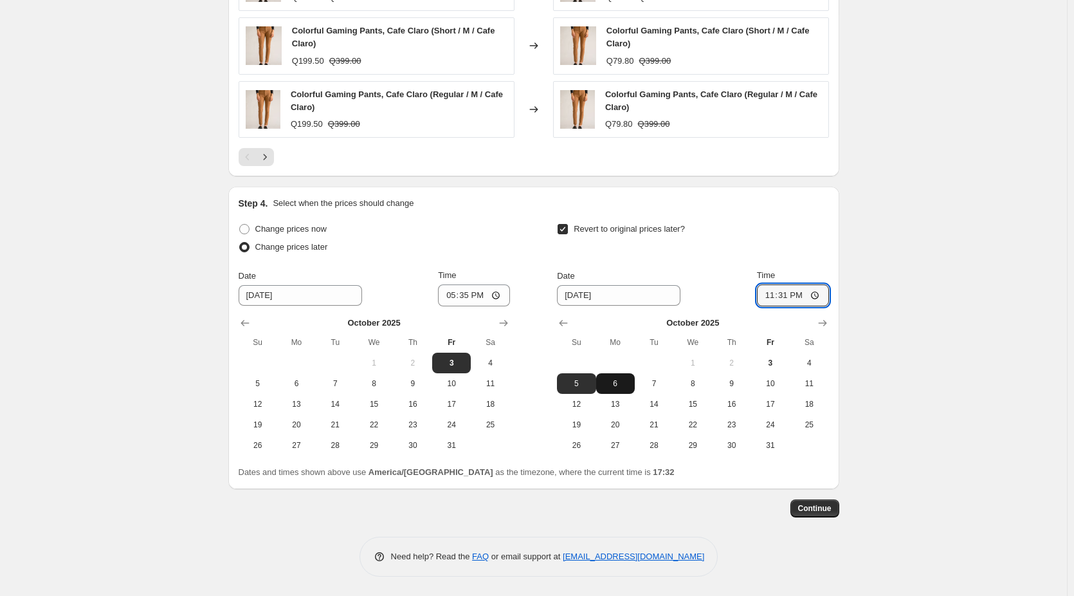
click at [630, 385] on span "6" at bounding box center [615, 383] width 28 height 10
type input "[DATE]"
click at [812, 295] on input "23:31" at bounding box center [793, 295] width 72 height 22
type input "00:01"
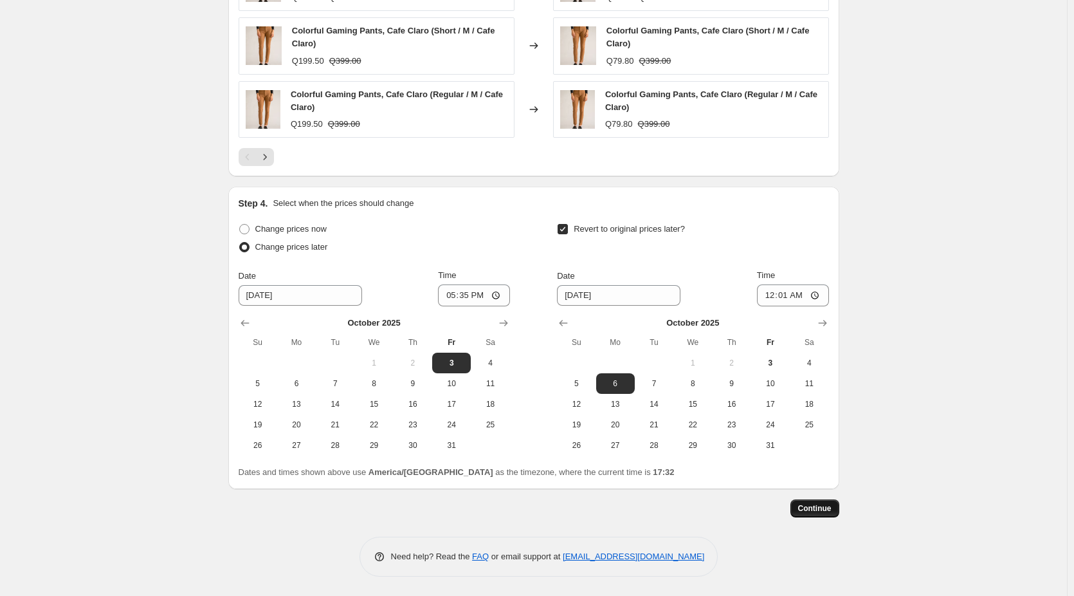
click at [836, 501] on button "Continue" at bounding box center [815, 508] width 49 height 18
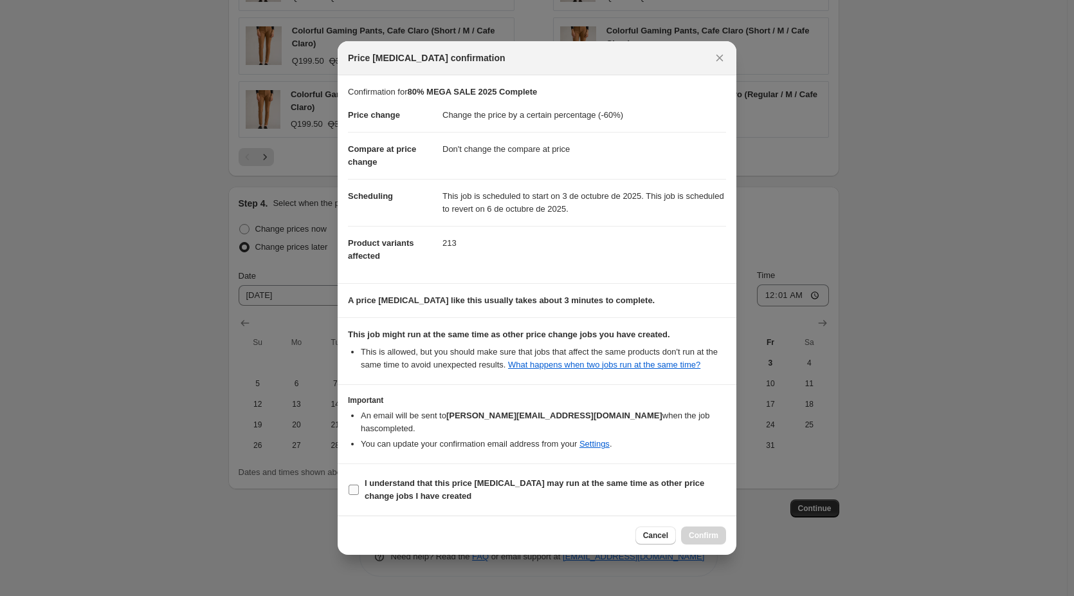
click at [366, 481] on b "I understand that this price [MEDICAL_DATA] may run at the same time as other p…" at bounding box center [535, 489] width 340 height 23
click at [359, 484] on input "I understand that this price [MEDICAL_DATA] may run at the same time as other p…" at bounding box center [354, 489] width 10 height 10
checkbox input "true"
click at [702, 530] on span "Confirm" at bounding box center [704, 535] width 30 height 10
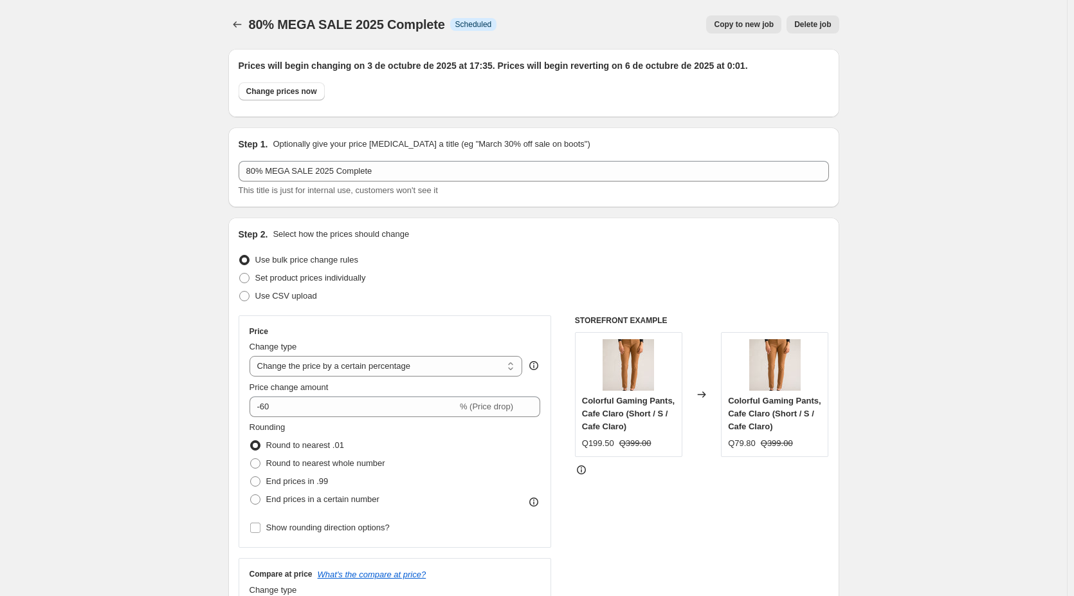
scroll to position [1076, 0]
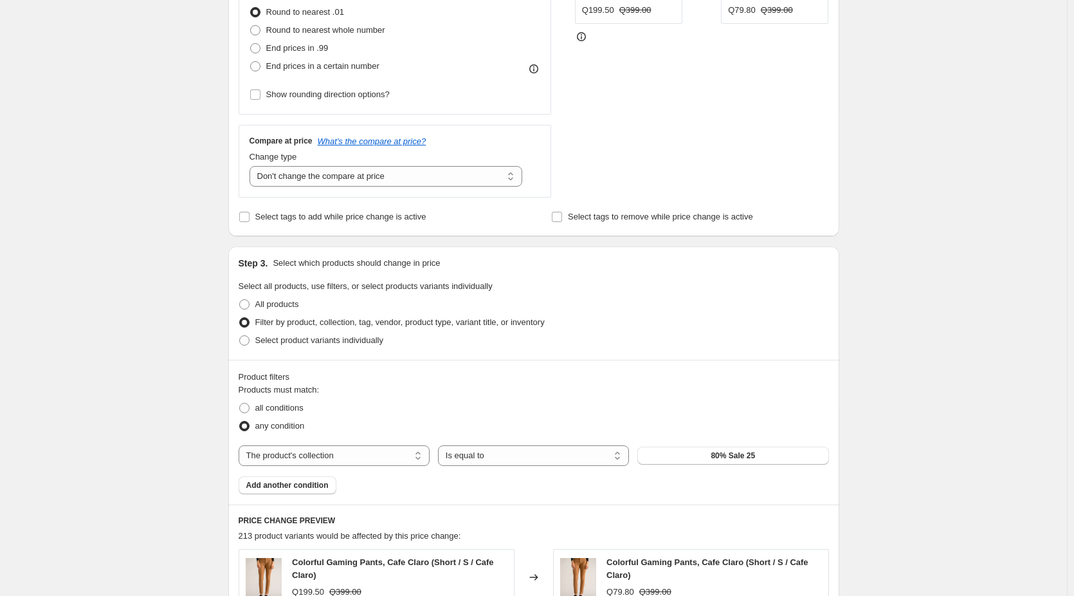
scroll to position [111, 0]
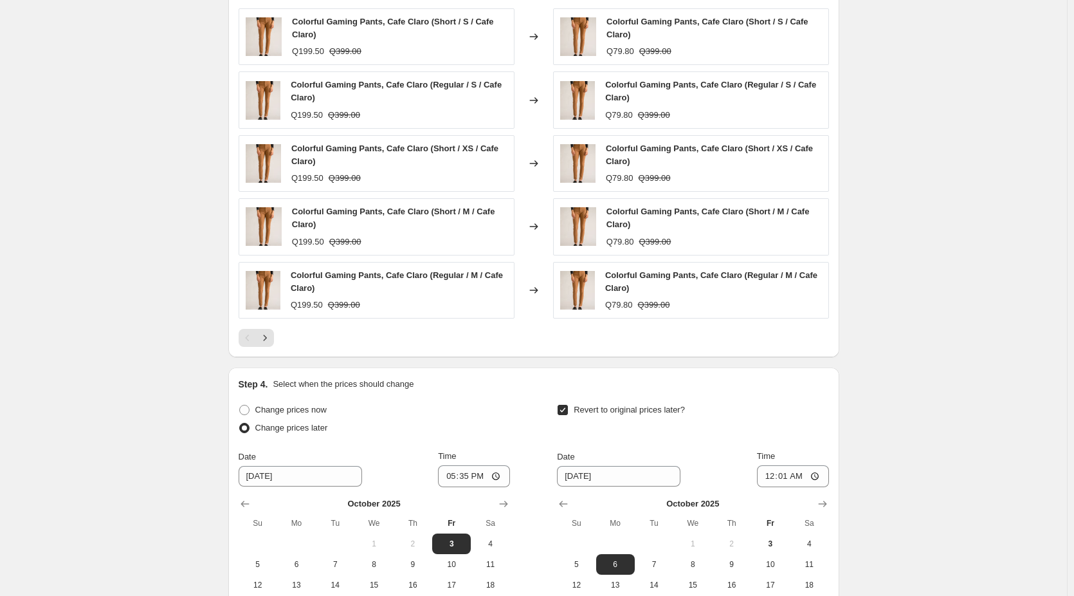
scroll to position [1076, 0]
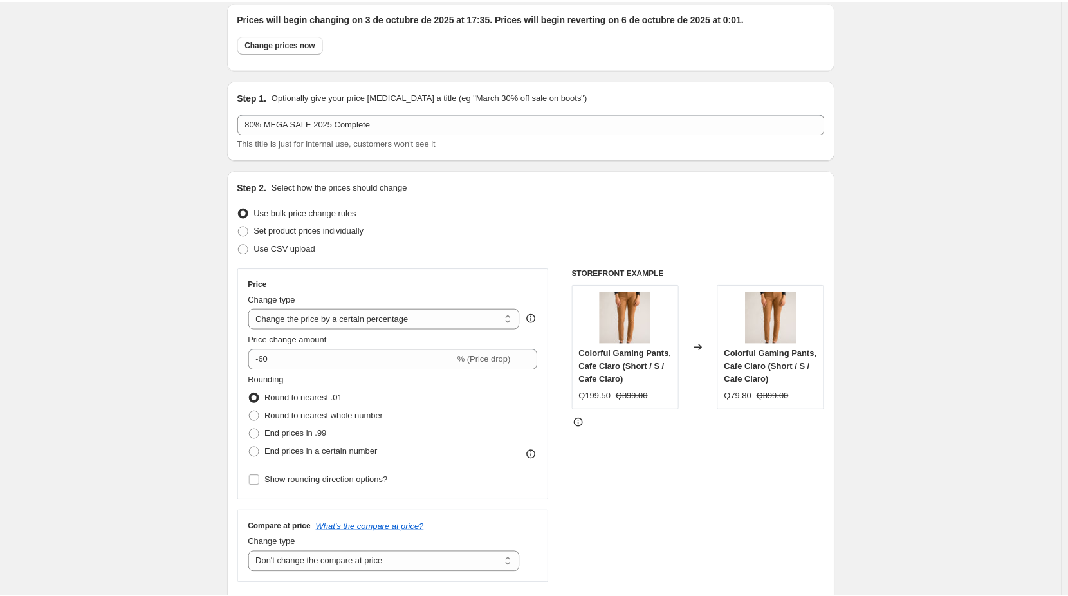
scroll to position [0, 0]
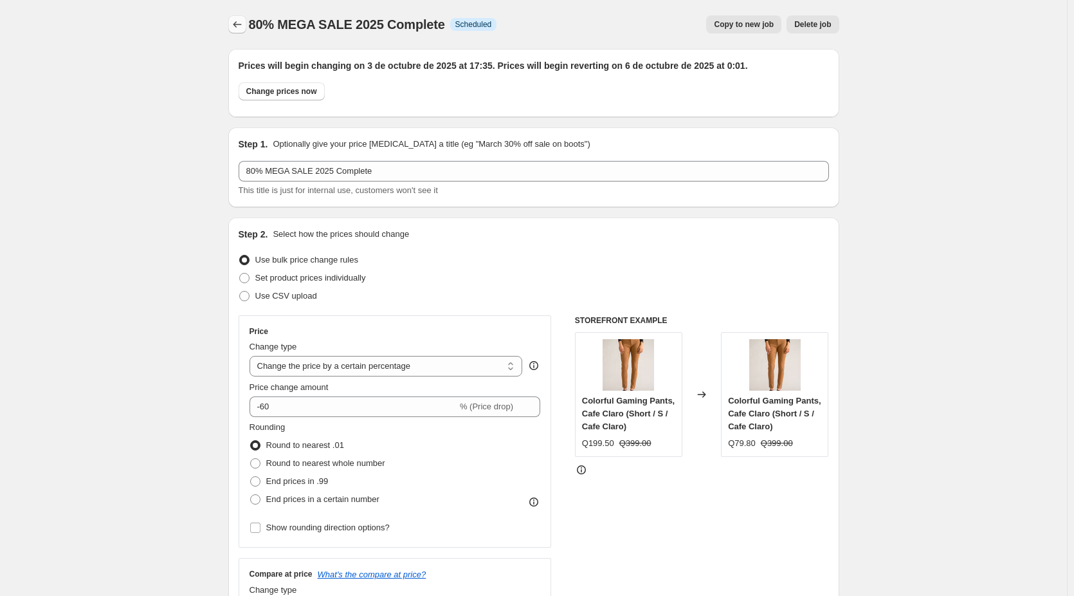
click at [244, 21] on icon "Price change jobs" at bounding box center [237, 24] width 13 height 13
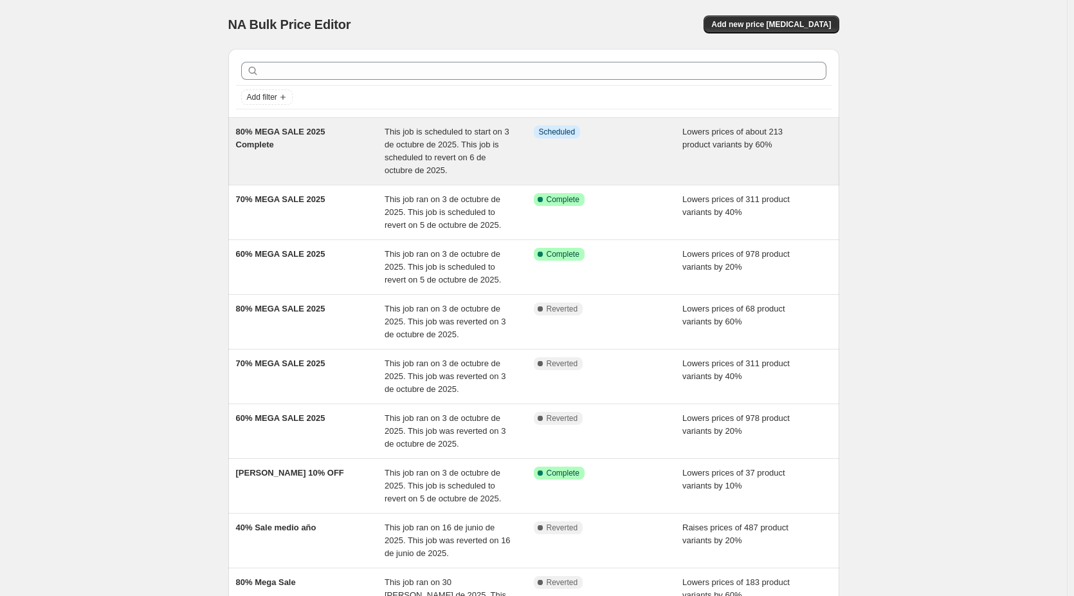
click at [420, 152] on span "This job is scheduled to start on 3 de octubre de 2025. This job is scheduled t…" at bounding box center [447, 151] width 125 height 48
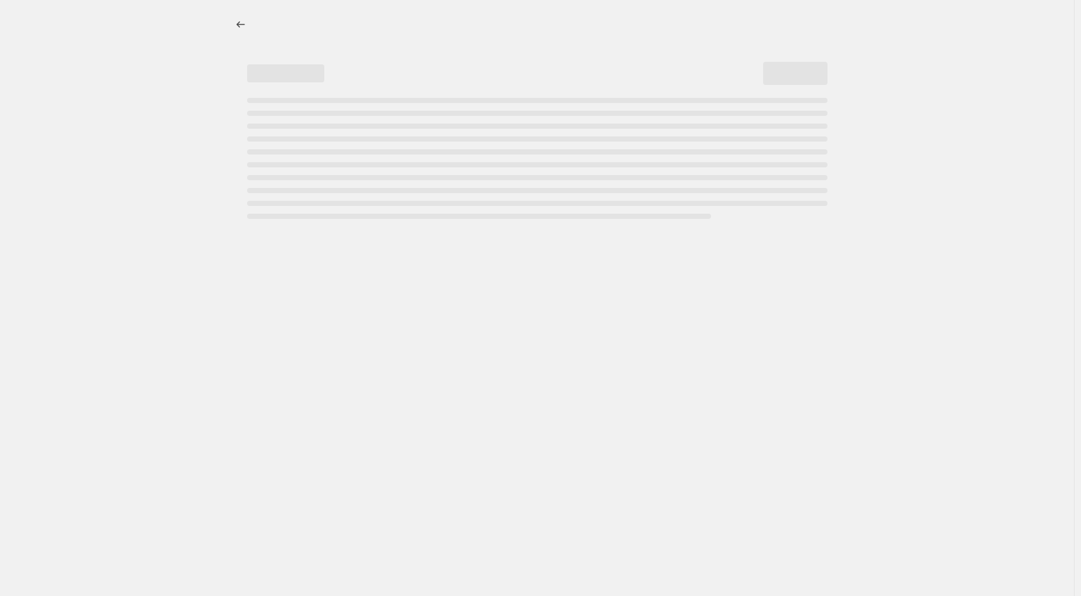
select select "percentage"
select select "no_change"
select select "collection"
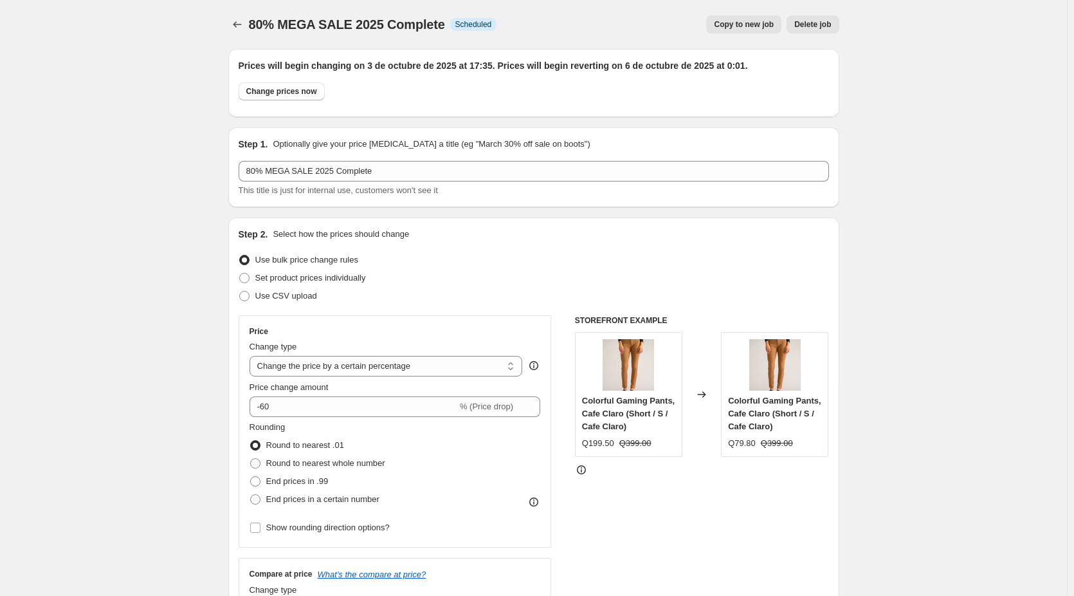
click at [432, 28] on span "80% MEGA SALE 2025 Complete" at bounding box center [347, 24] width 196 height 14
click at [244, 29] on icon "Price change jobs" at bounding box center [237, 24] width 13 height 13
